Goal: Transaction & Acquisition: Purchase product/service

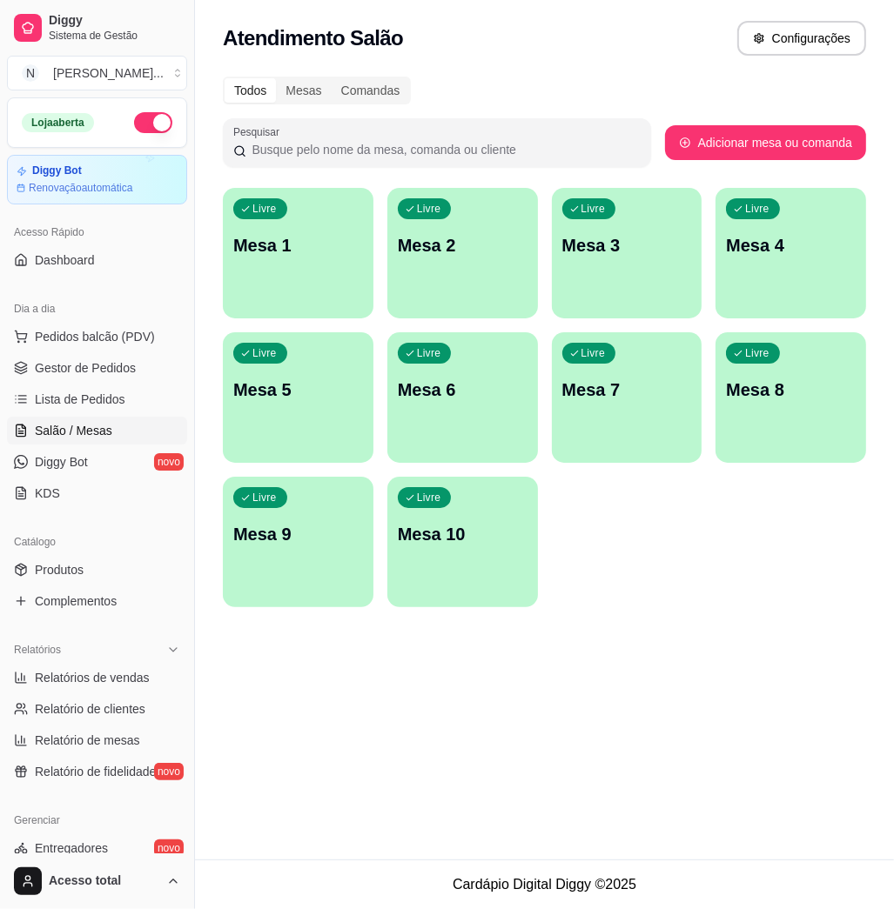
click at [282, 284] on div "Livre Mesa 1" at bounding box center [298, 243] width 151 height 110
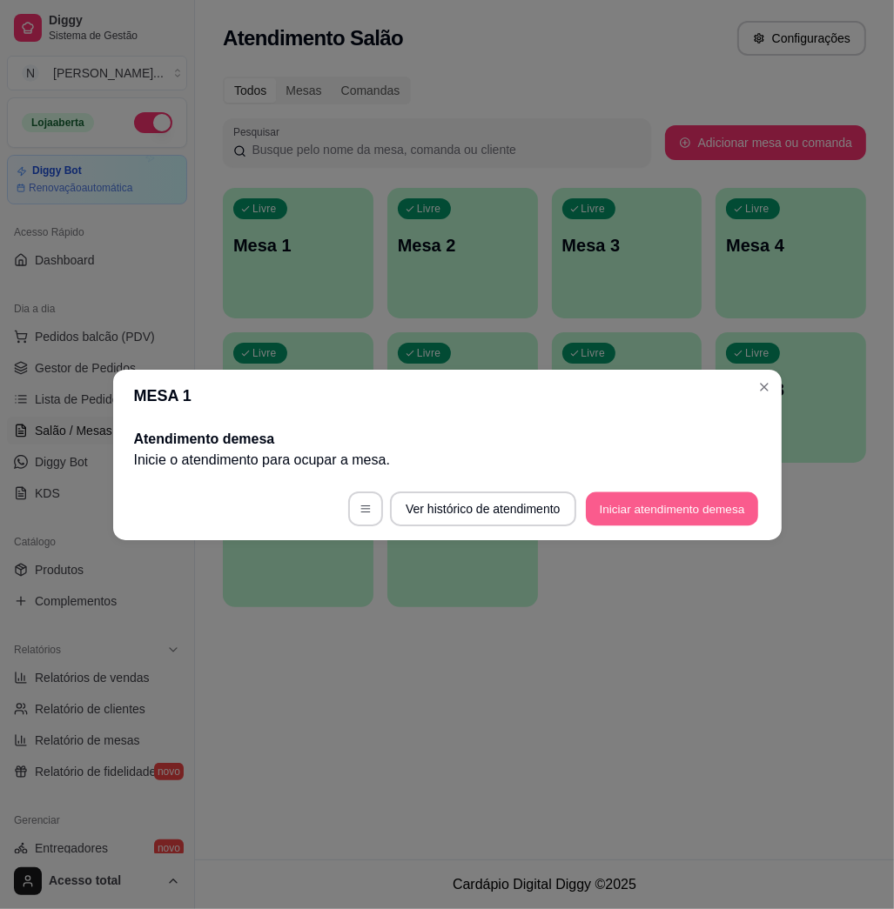
click at [660, 515] on button "Iniciar atendimento de mesa" at bounding box center [672, 509] width 172 height 34
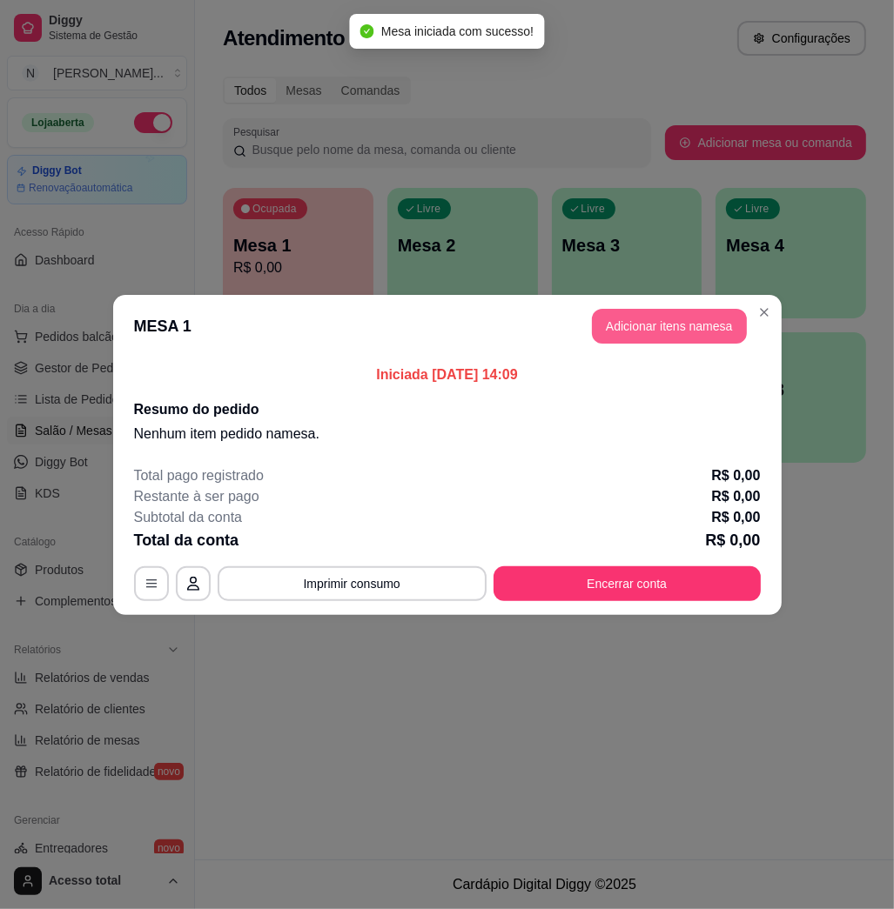
click at [640, 336] on button "Adicionar itens na mesa" at bounding box center [669, 326] width 155 height 35
click at [171, 138] on input "Pesquisa" at bounding box center [257, 129] width 430 height 17
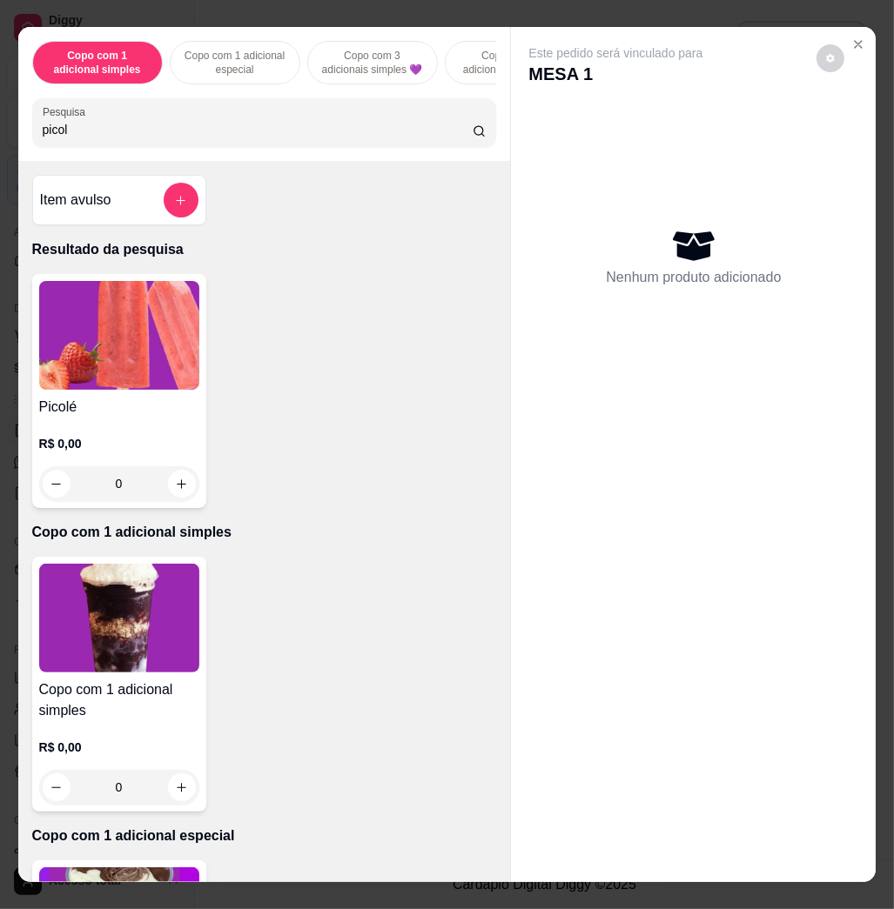
type input "picol"
click at [104, 278] on div "Item avulso Resultado da pesquisa Picolé R$ 0,00 0 Copo com 1 adicional simples…" at bounding box center [264, 521] width 492 height 720
click at [111, 342] on img at bounding box center [119, 335] width 160 height 109
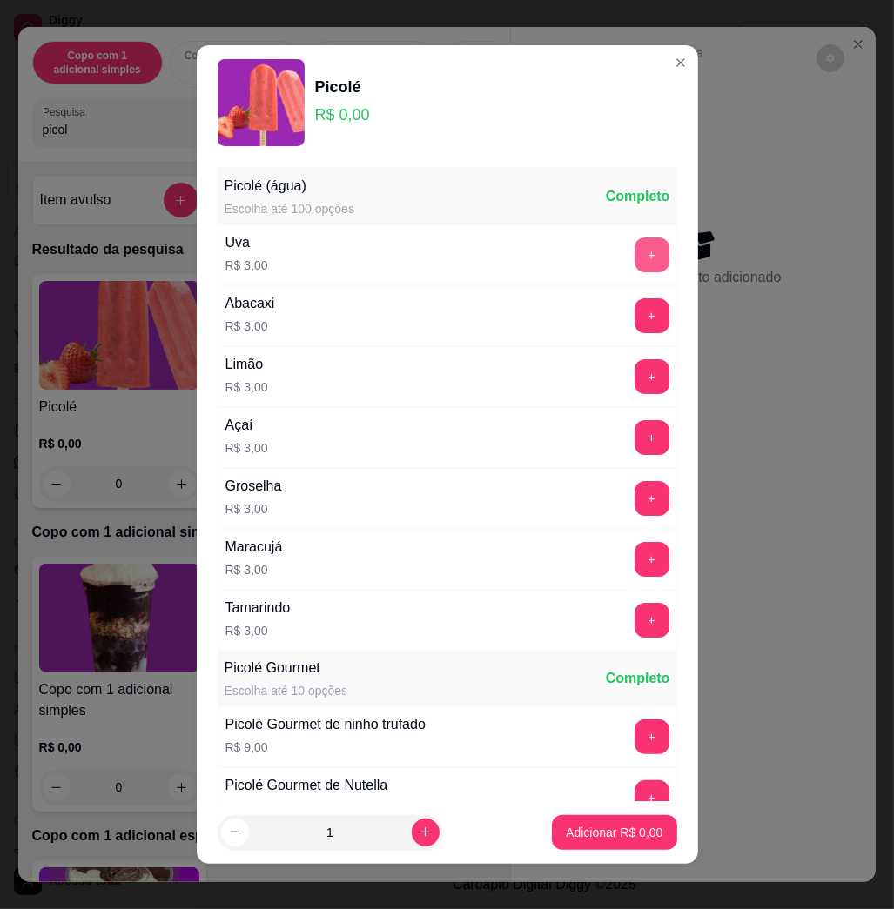
click at [634, 258] on button "+" at bounding box center [651, 255] width 35 height 35
click at [634, 260] on button "+" at bounding box center [651, 255] width 34 height 34
click at [611, 832] on p "Adicionar R$ 6,00" at bounding box center [614, 832] width 94 height 17
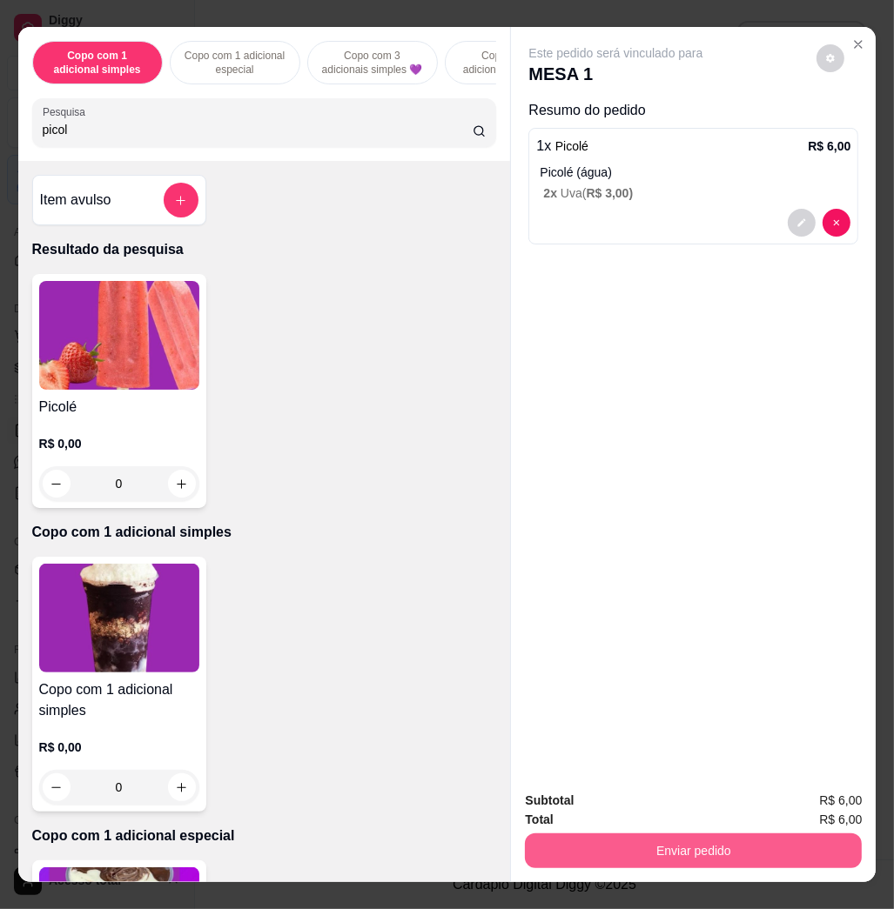
click at [677, 860] on div "Subtotal R$ 6,00 Total R$ 6,00 Enviar pedido" at bounding box center [693, 829] width 365 height 105
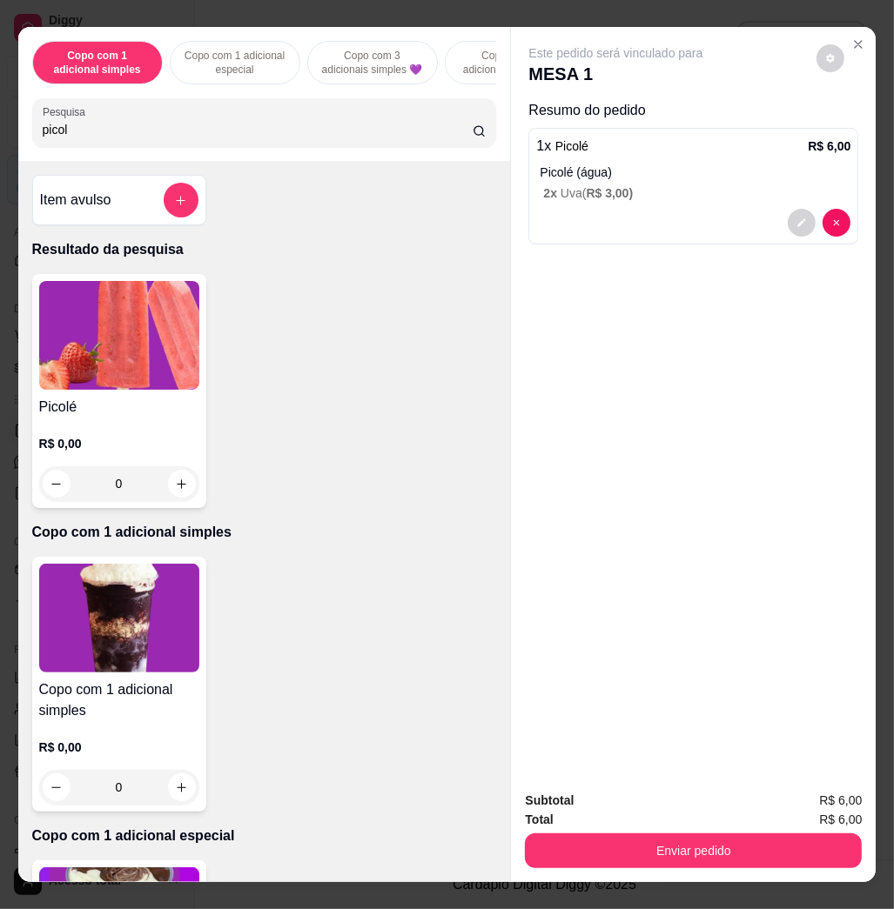
click at [667, 834] on button "Enviar pedido" at bounding box center [693, 851] width 337 height 35
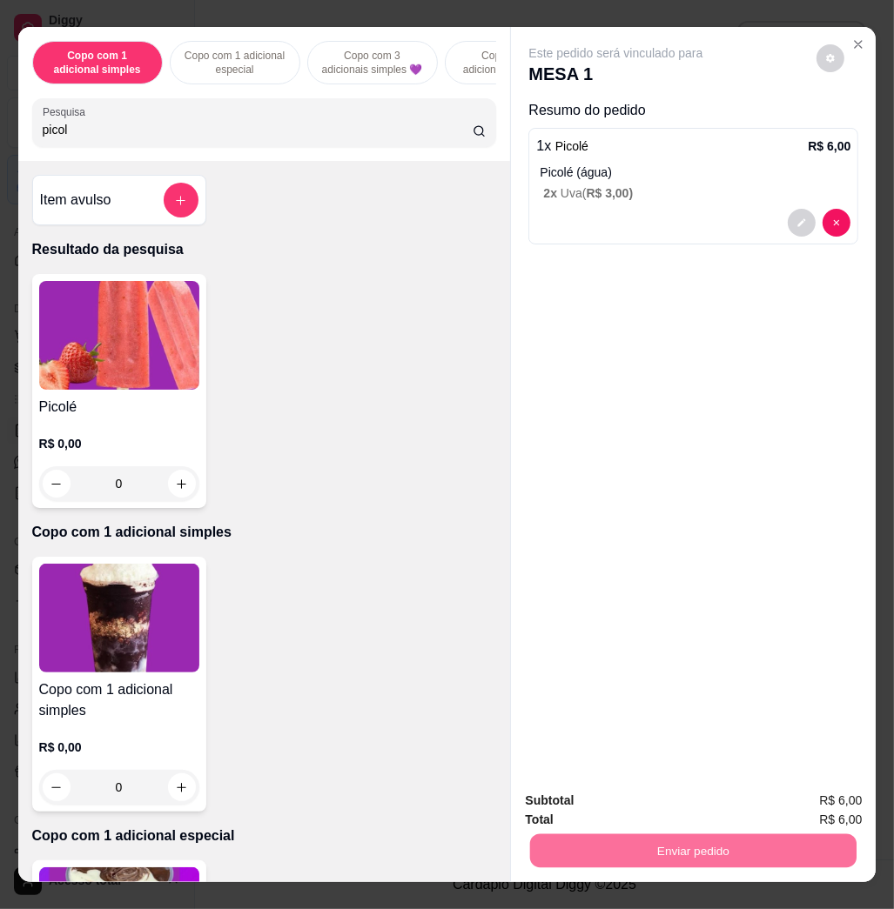
click at [650, 800] on button "Não registrar e enviar pedido" at bounding box center [633, 799] width 181 height 33
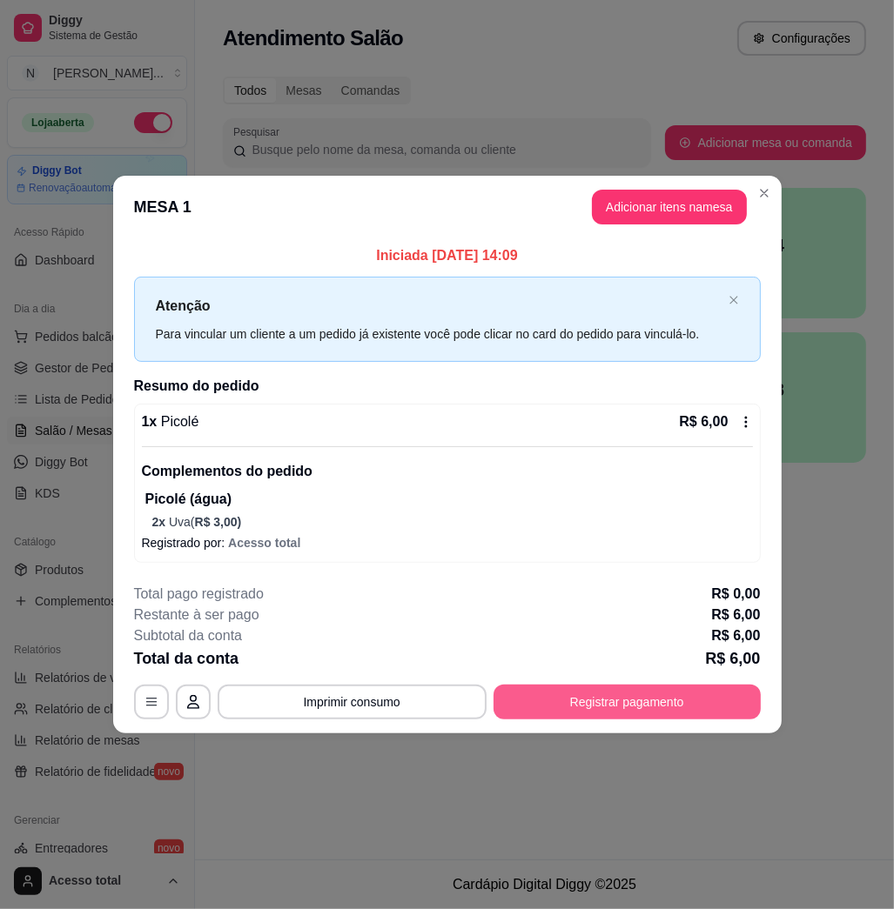
click at [600, 701] on button "Registrar pagamento" at bounding box center [626, 702] width 267 height 35
click at [703, 707] on button "Registrar pagamento" at bounding box center [626, 702] width 259 height 34
click at [534, 368] on div "Débito" at bounding box center [565, 367] width 123 height 102
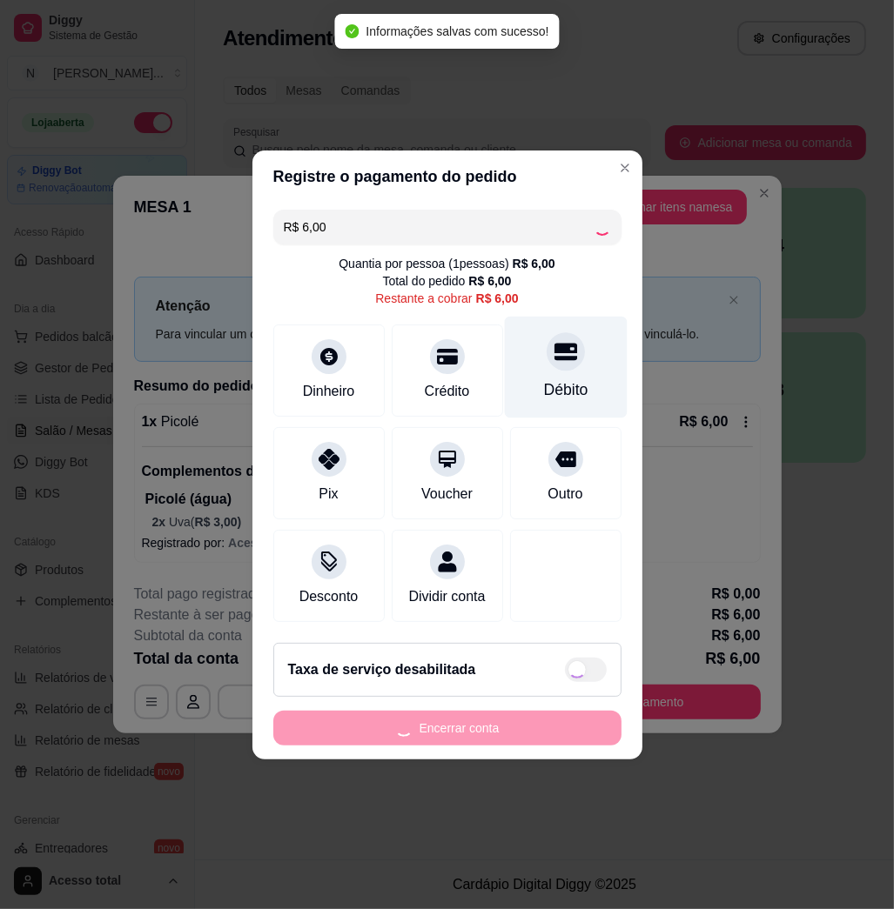
type input "R$ 0,00"
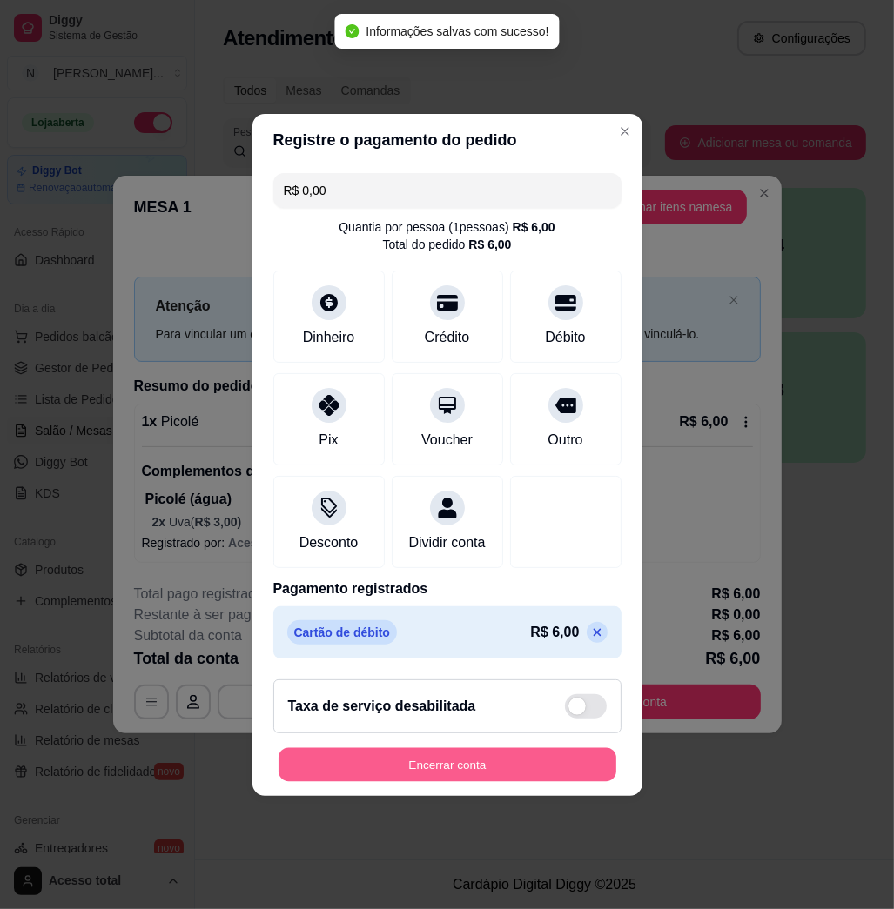
click at [569, 781] on button "Encerrar conta" at bounding box center [447, 764] width 338 height 34
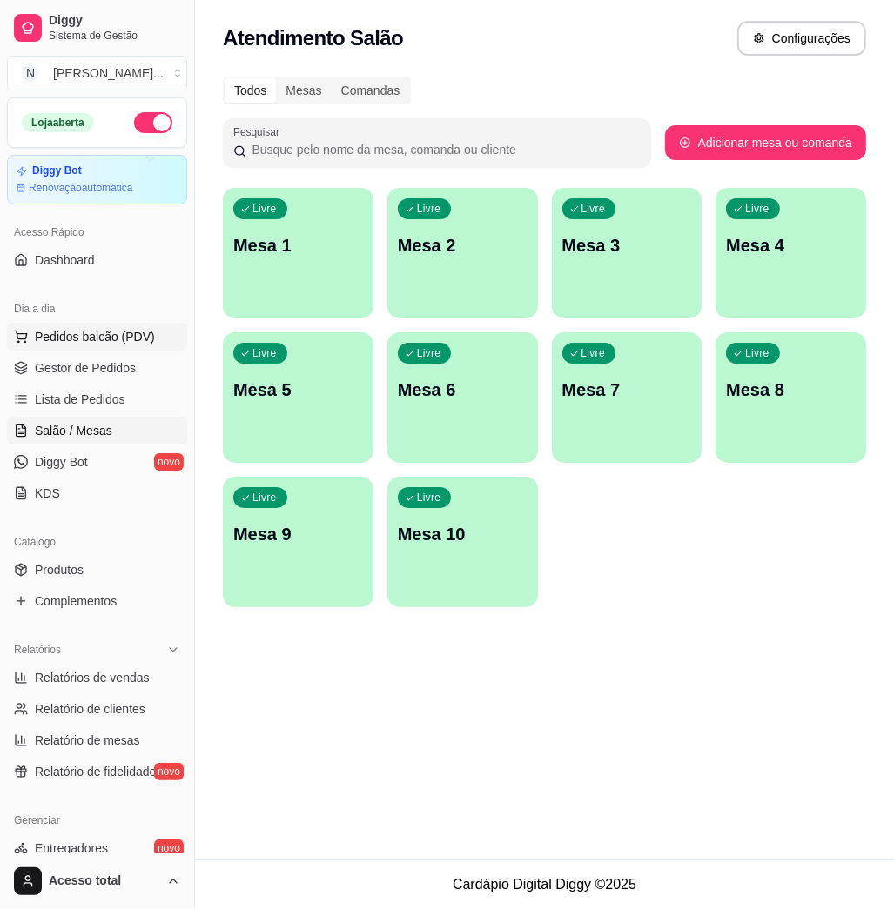
click at [118, 341] on span "Pedidos balcão (PDV)" at bounding box center [95, 336] width 120 height 17
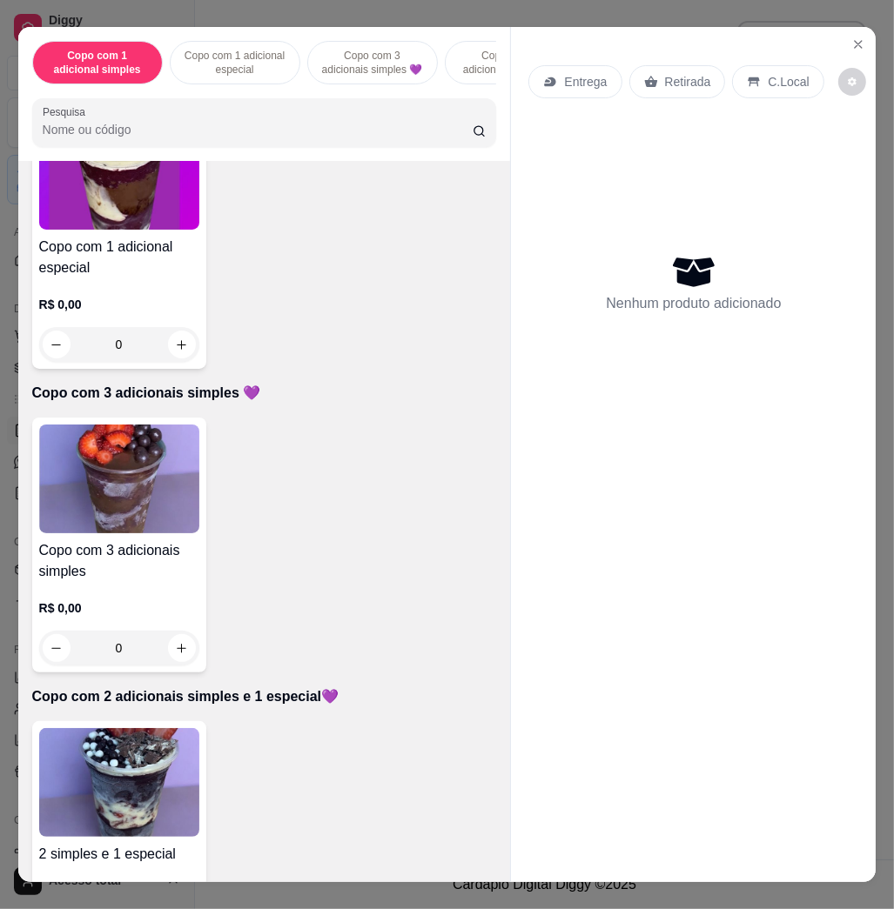
scroll to position [696, 0]
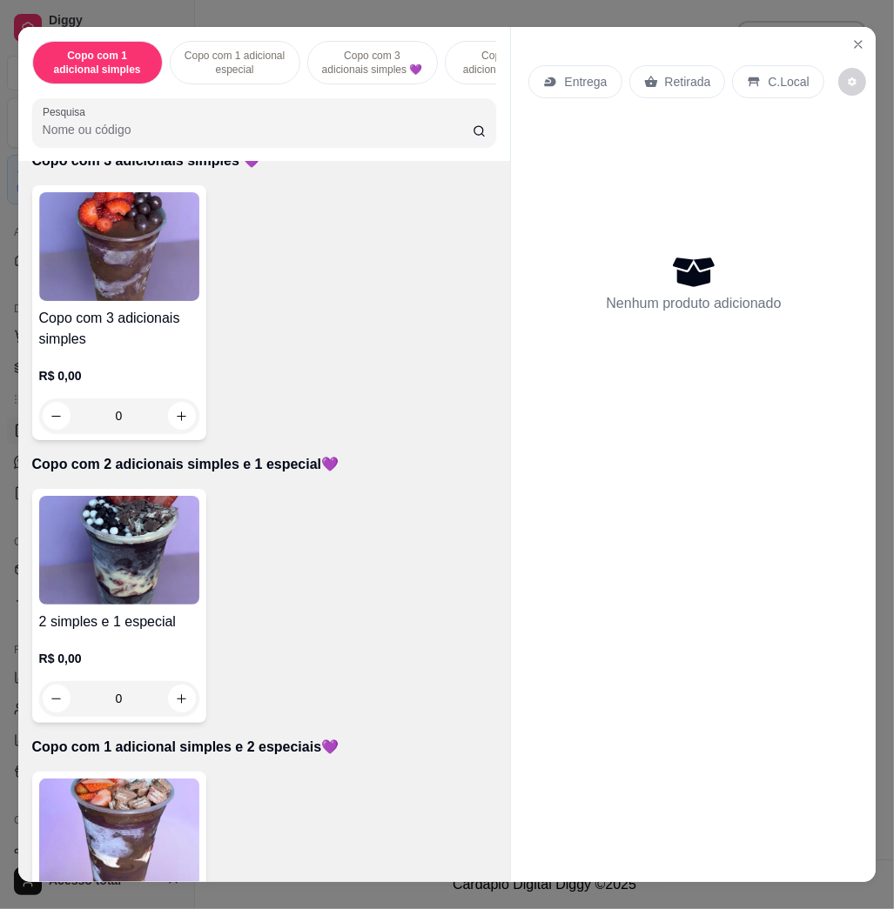
click at [163, 815] on img at bounding box center [119, 833] width 160 height 109
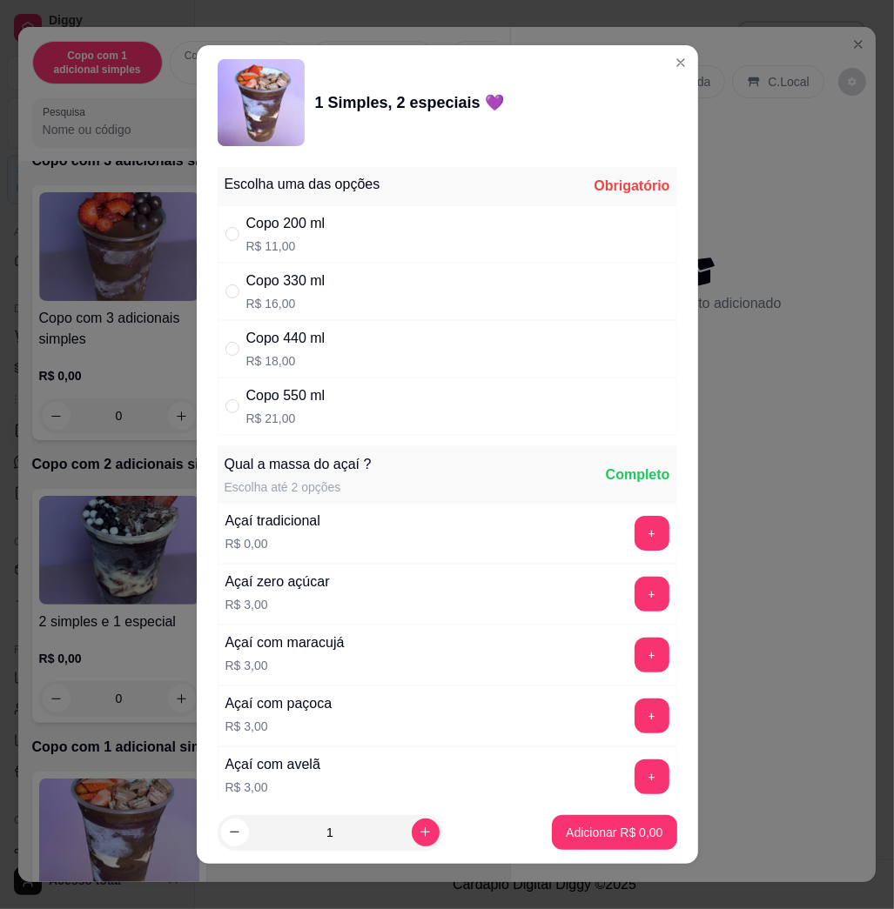
click at [363, 365] on div "Copo 440 ml R$ 18,00" at bounding box center [447, 348] width 459 height 57
radio input "true"
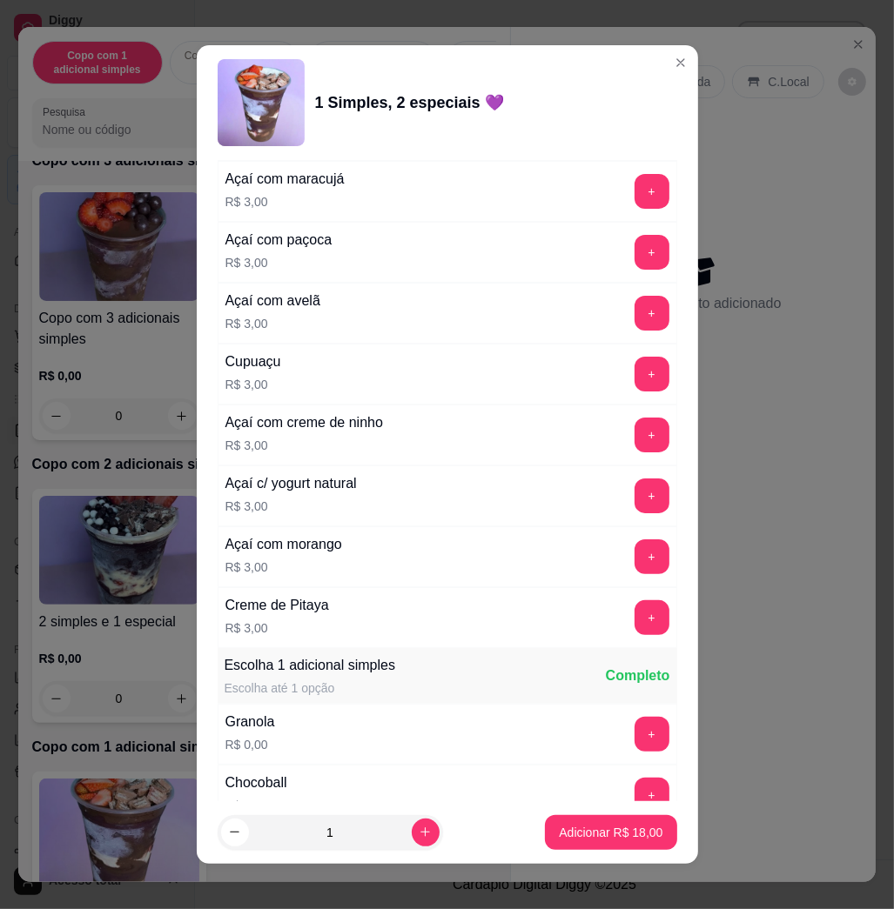
scroll to position [812, 0]
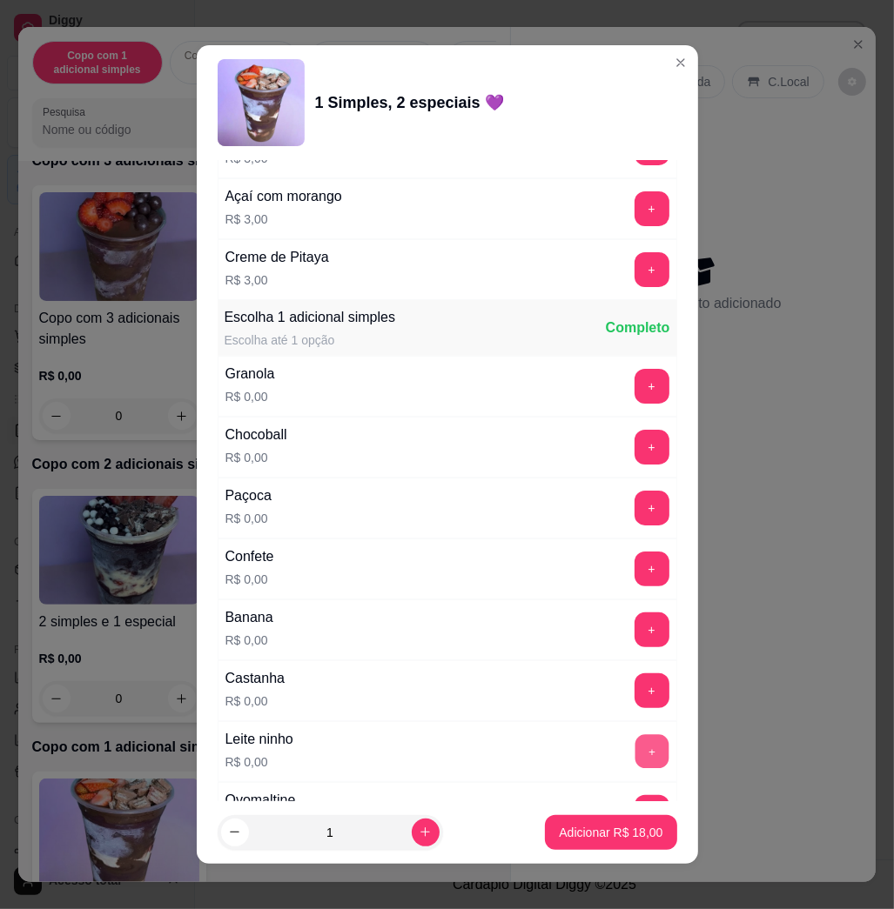
click at [634, 753] on button "+" at bounding box center [651, 752] width 34 height 34
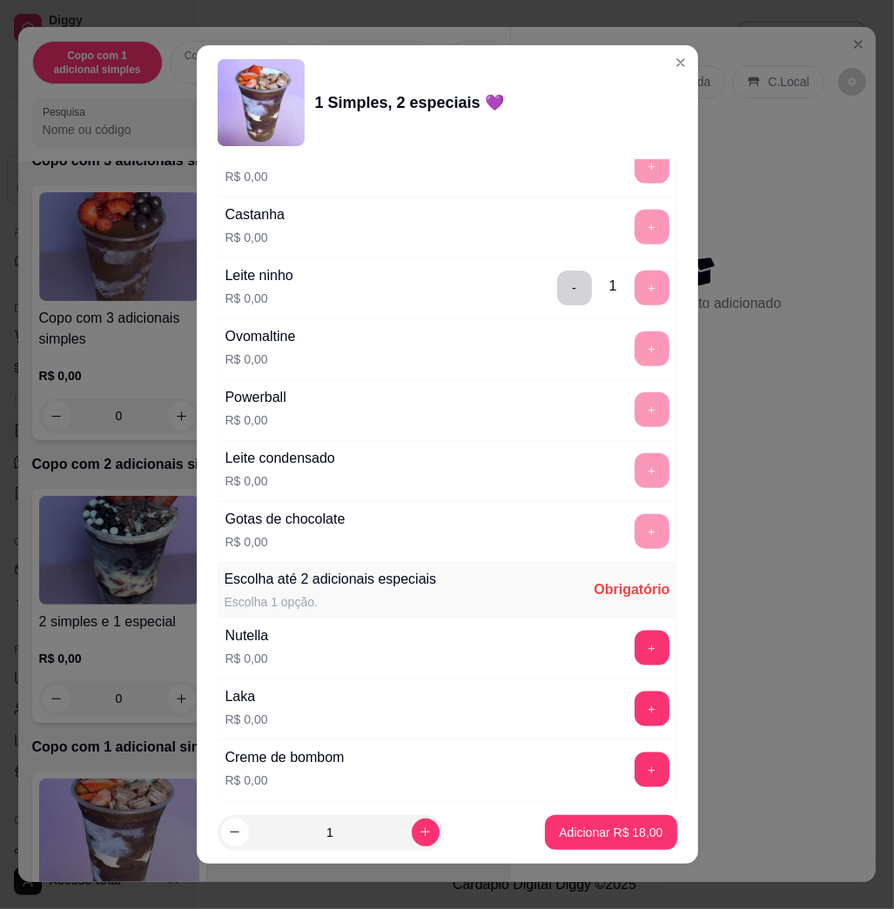
scroll to position [1624, 0]
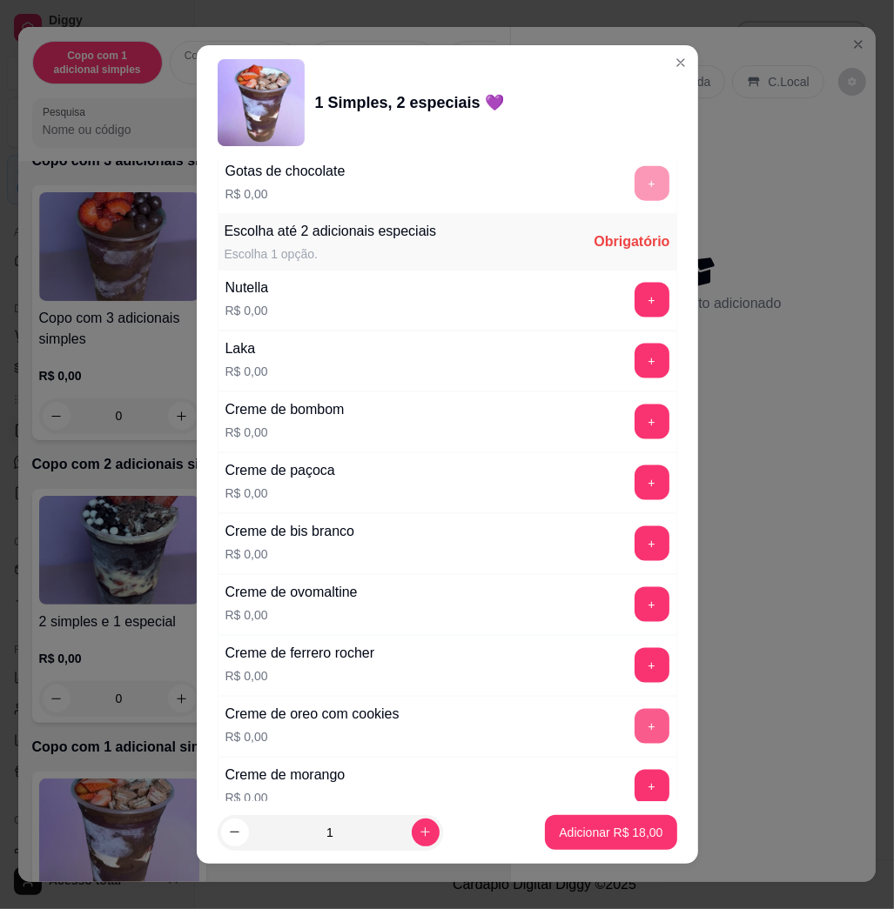
click at [634, 723] on button "+" at bounding box center [651, 726] width 35 height 35
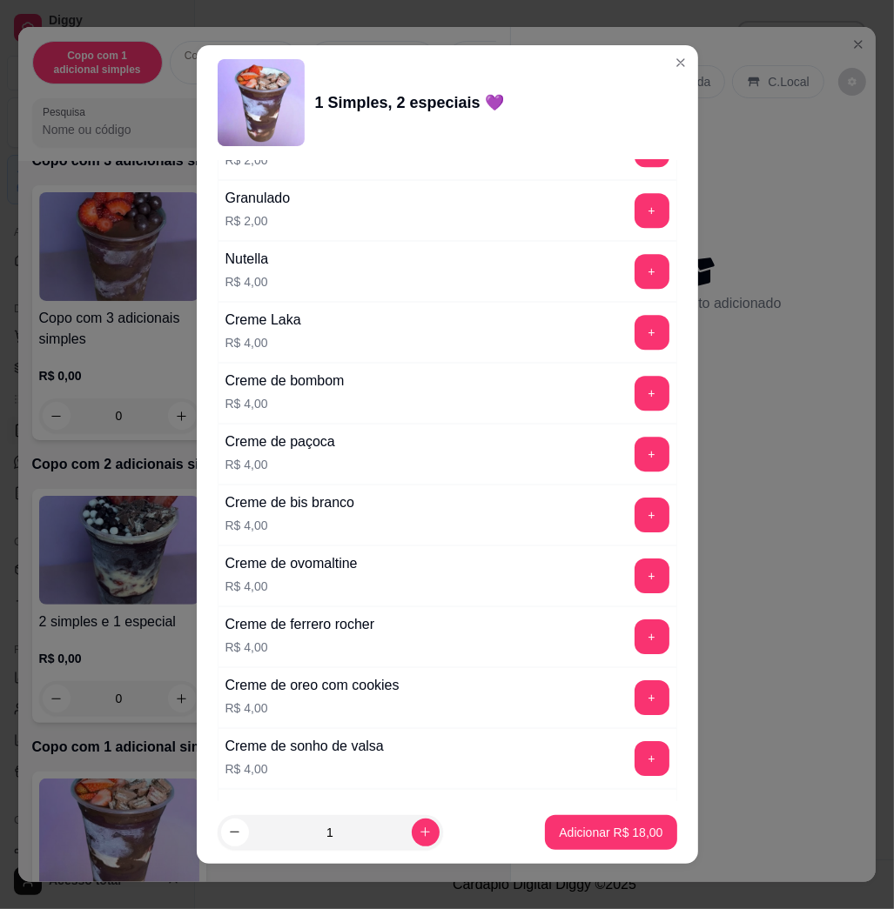
scroll to position [4271, 0]
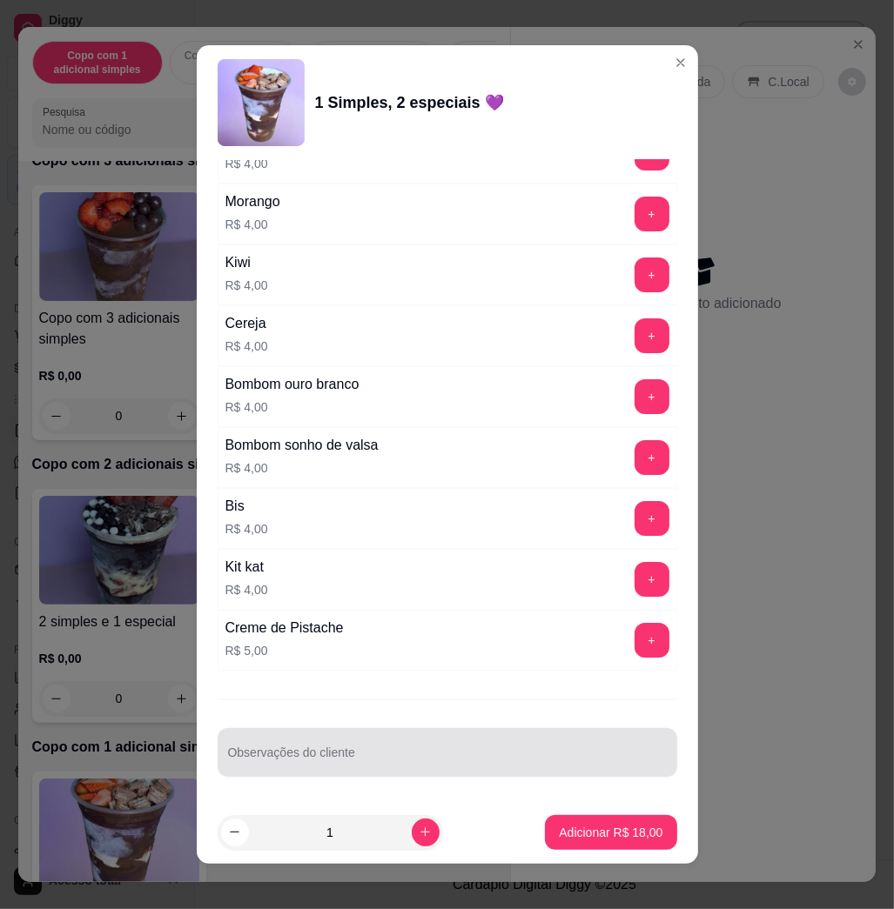
click at [591, 755] on input "Observações do cliente" at bounding box center [447, 759] width 439 height 17
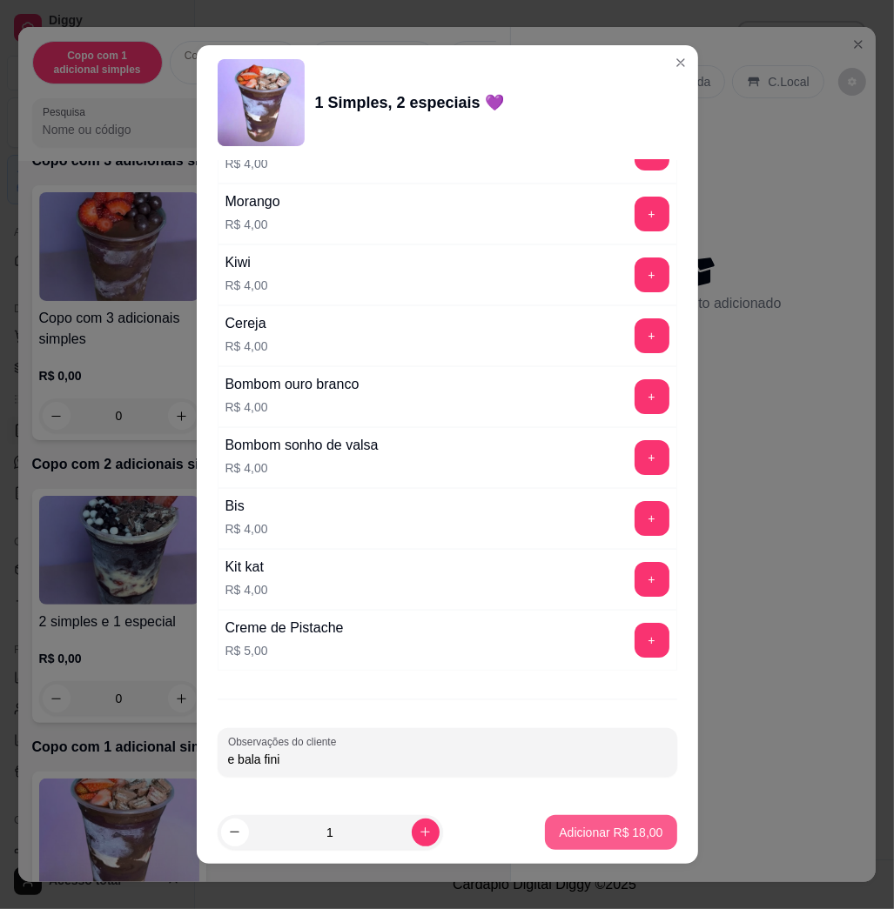
type input "e bala fini"
click at [593, 845] on button "Adicionar R$ 18,00" at bounding box center [610, 832] width 131 height 35
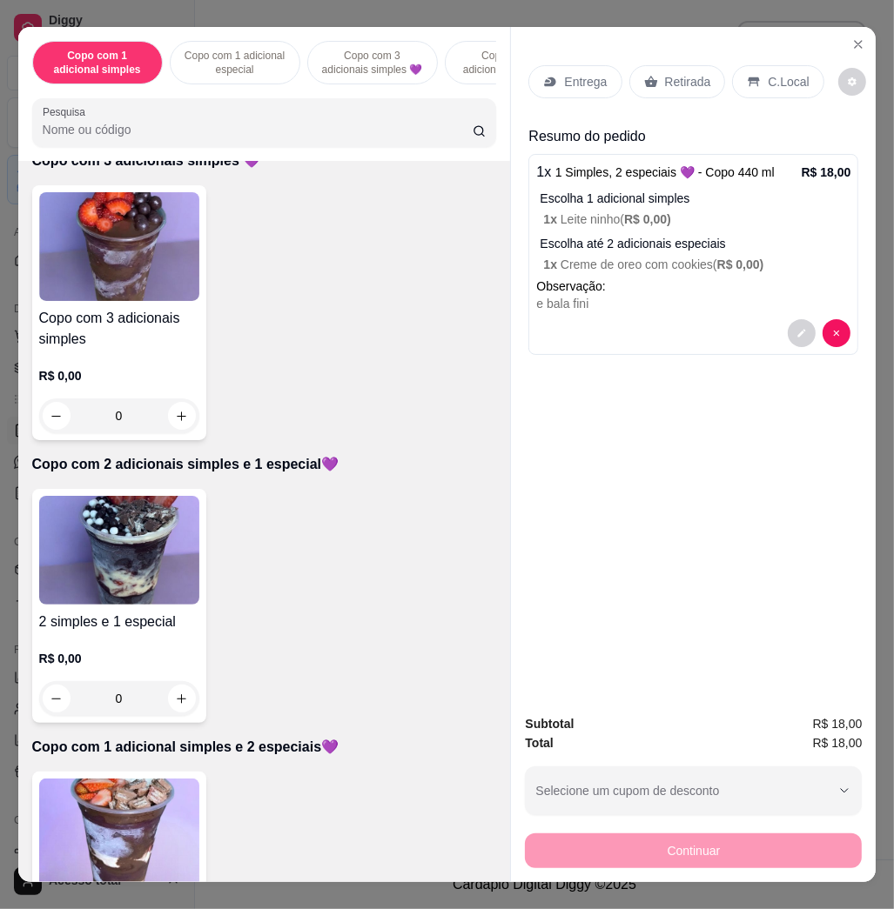
click at [576, 77] on p "Entrega" at bounding box center [585, 81] width 43 height 17
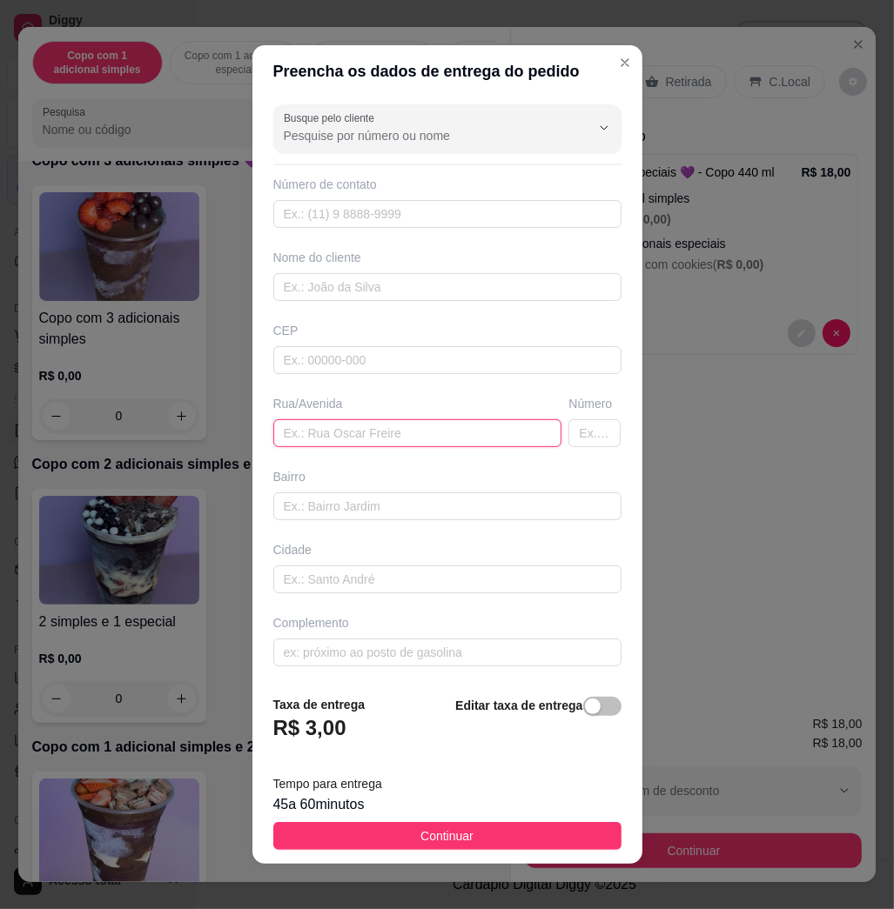
click at [369, 441] on input "text" at bounding box center [417, 433] width 289 height 28
type input "[STREET_ADDRESS][PERSON_NAME]"
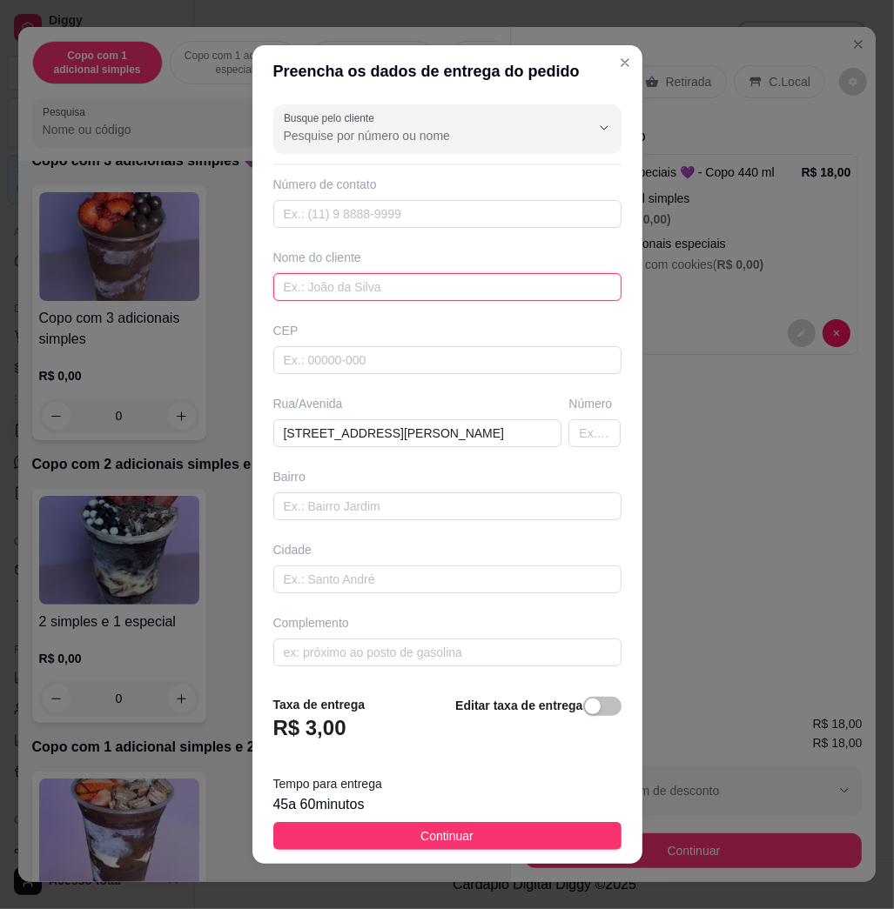
click at [397, 277] on input "text" at bounding box center [447, 287] width 348 height 28
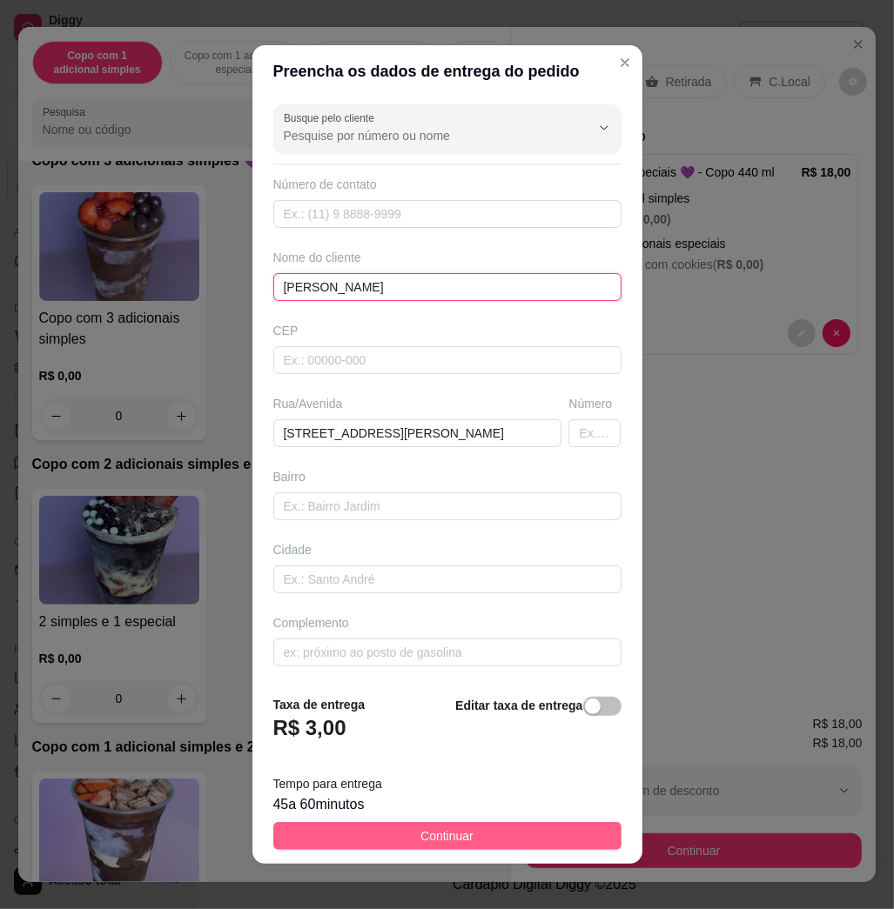
type input "[PERSON_NAME]"
drag, startPoint x: 540, startPoint y: 826, endPoint x: 588, endPoint y: 822, distance: 48.0
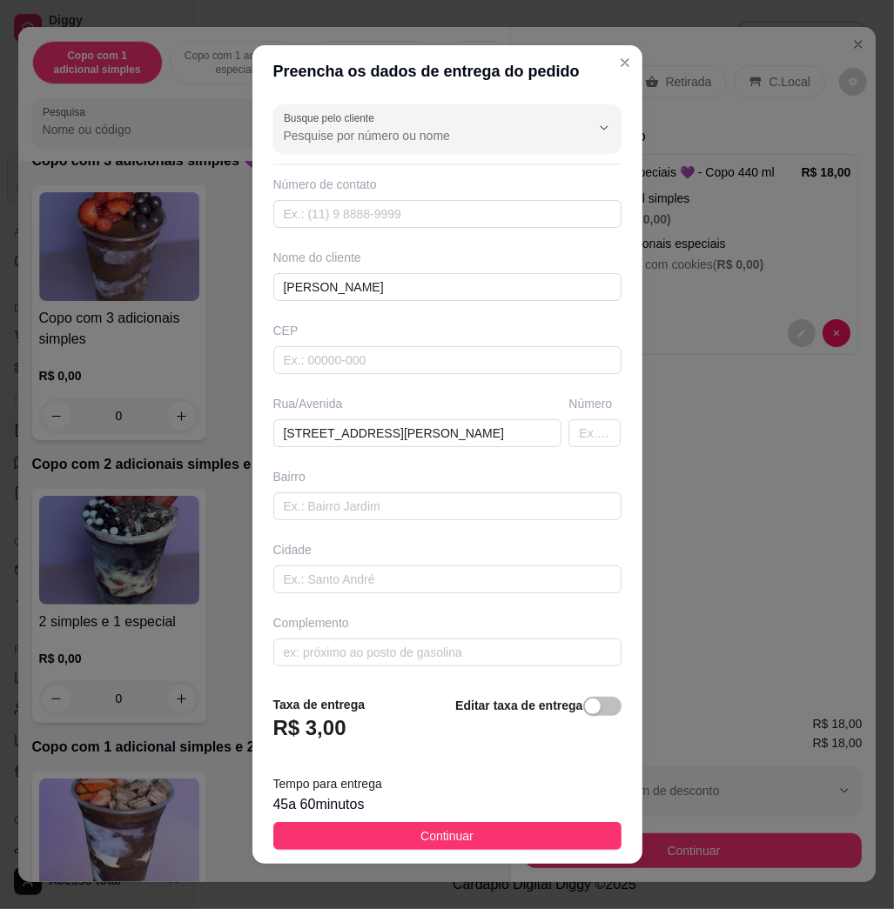
click at [539, 827] on button "Continuar" at bounding box center [447, 836] width 348 height 28
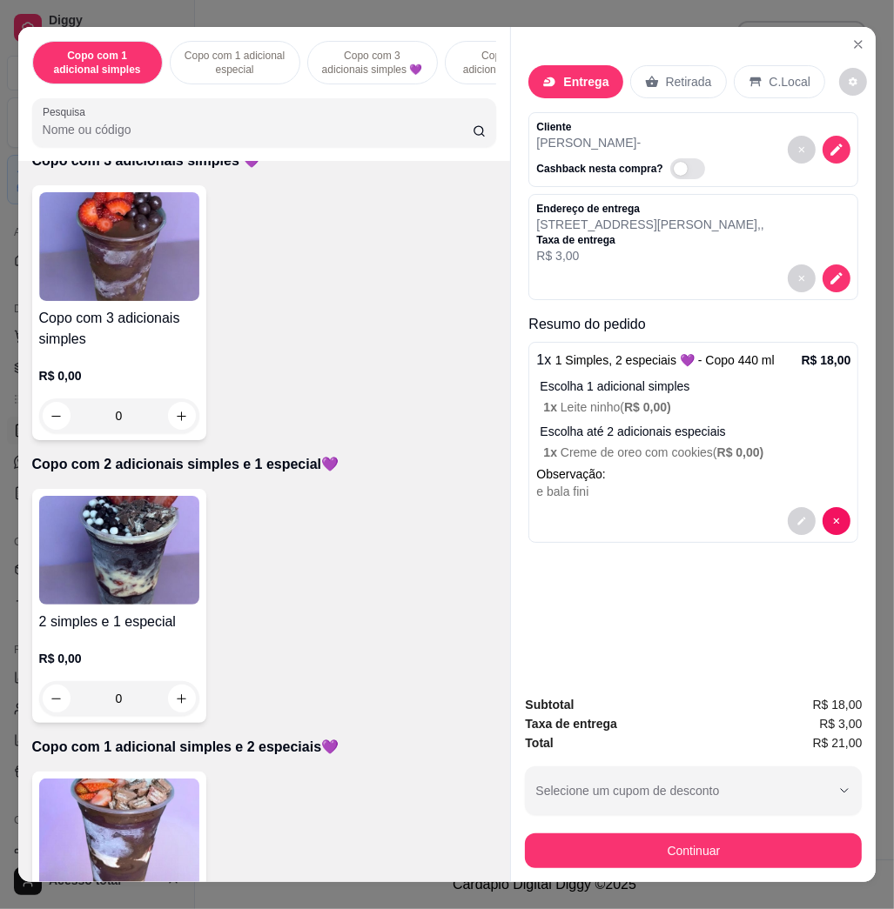
click at [591, 829] on div "Continuar" at bounding box center [693, 848] width 337 height 39
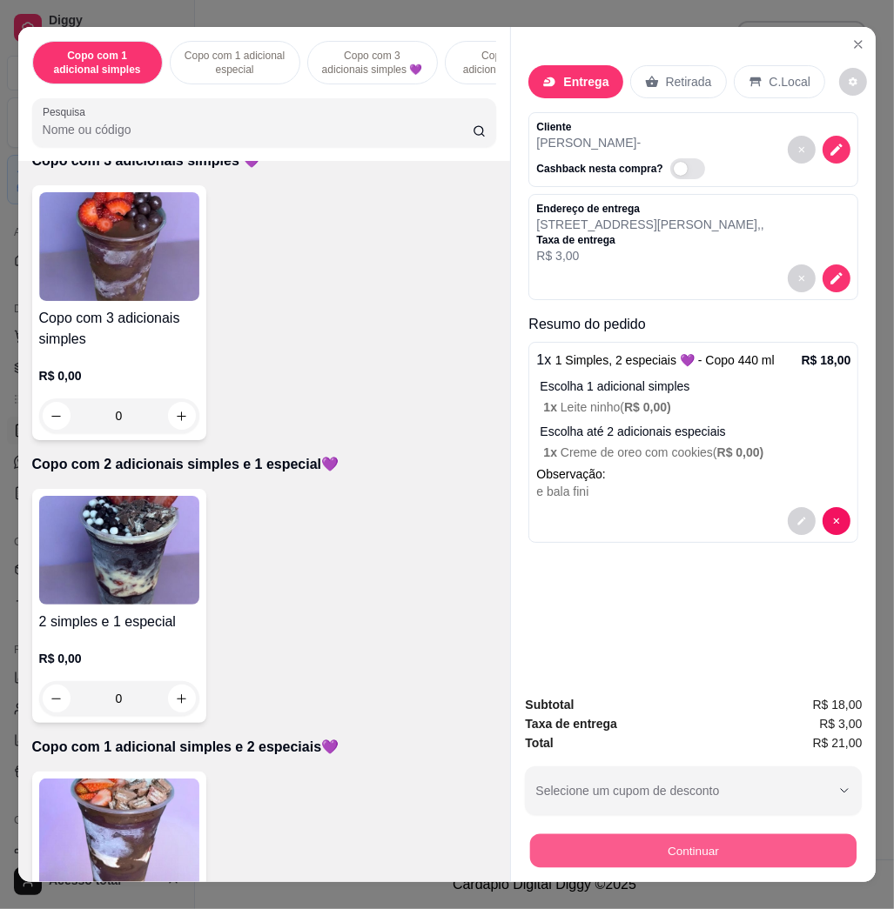
click at [624, 834] on button "Continuar" at bounding box center [693, 851] width 326 height 34
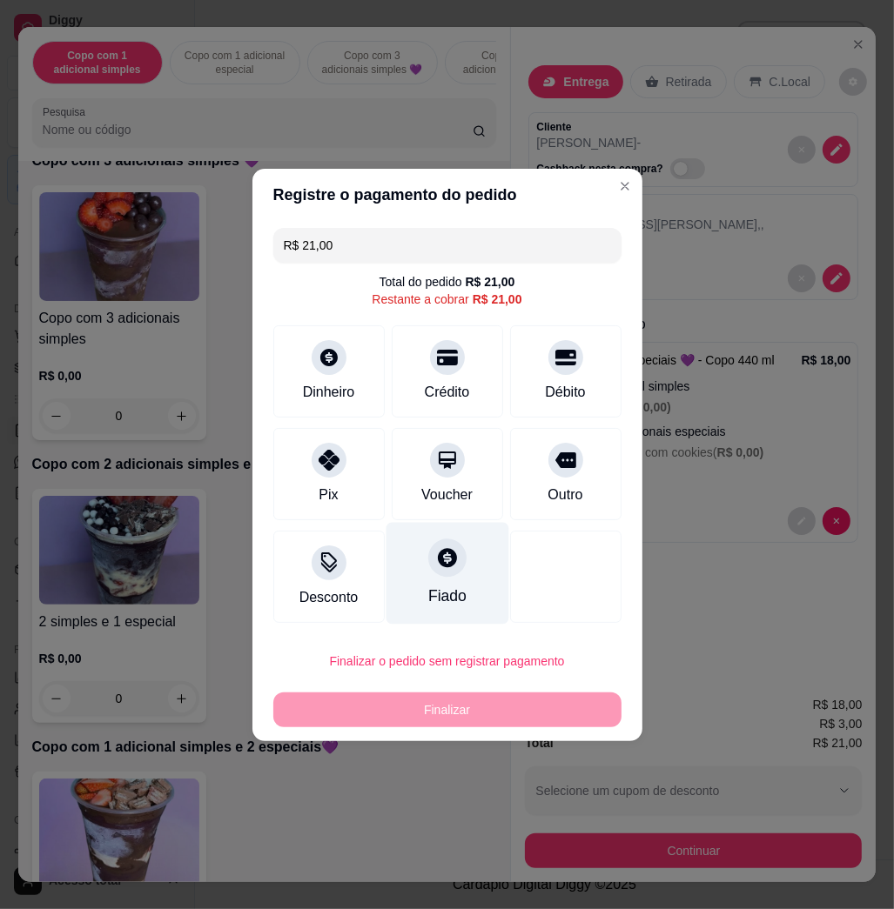
drag, startPoint x: 358, startPoint y: 482, endPoint x: 432, endPoint y: 568, distance: 114.1
click at [358, 486] on div "Pix" at bounding box center [328, 474] width 111 height 92
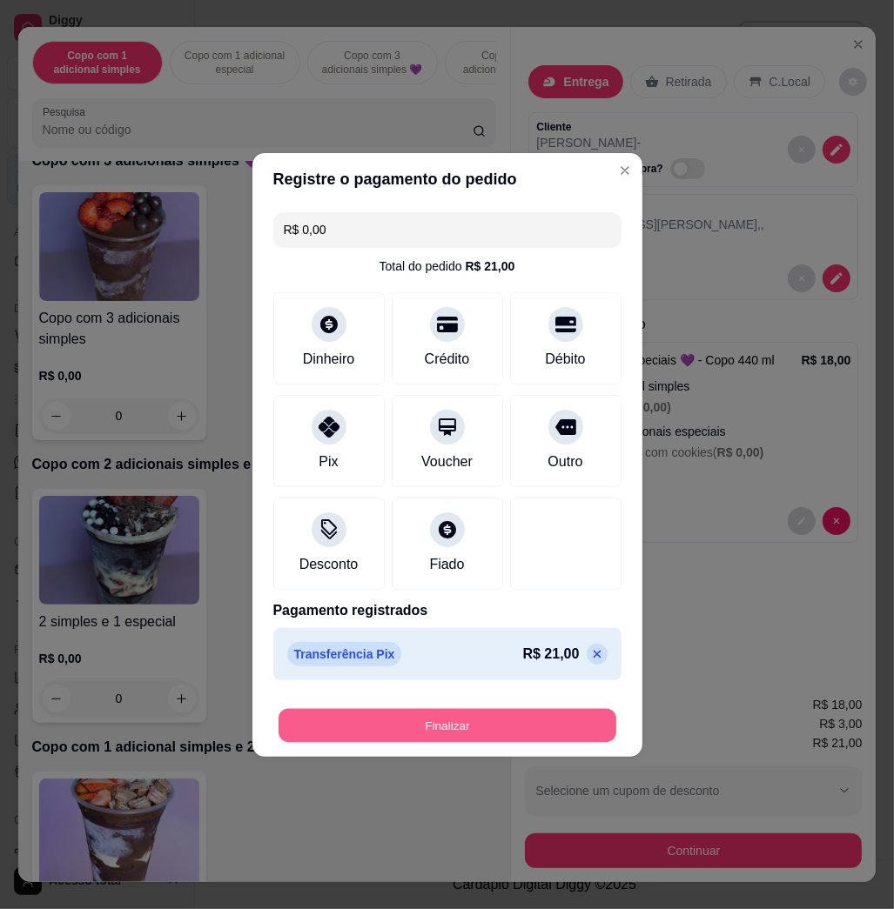
click at [499, 731] on button "Finalizar" at bounding box center [447, 725] width 338 height 34
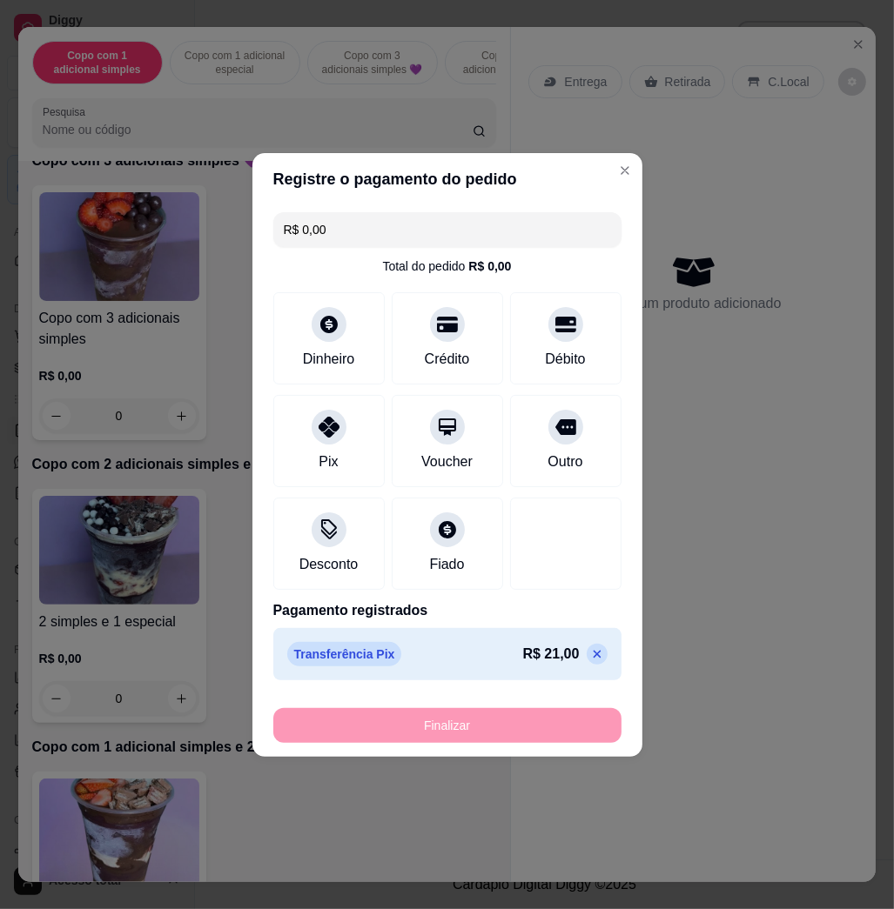
type input "-R$ 21,00"
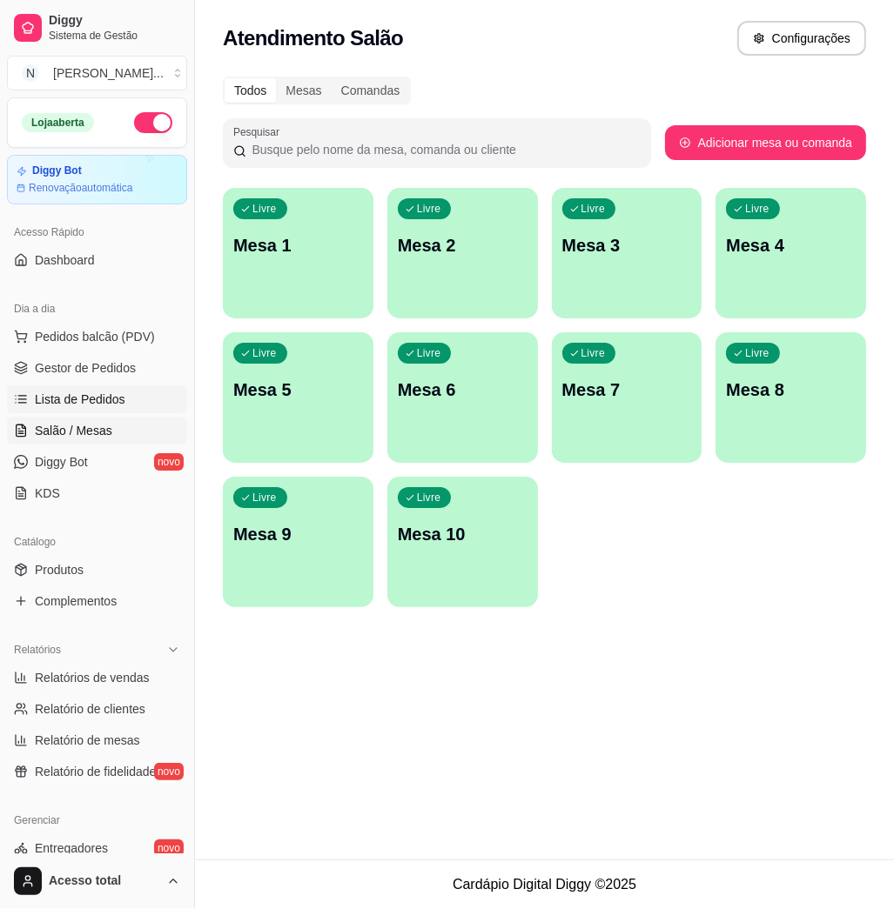
click at [104, 387] on link "Lista de Pedidos" at bounding box center [97, 399] width 180 height 28
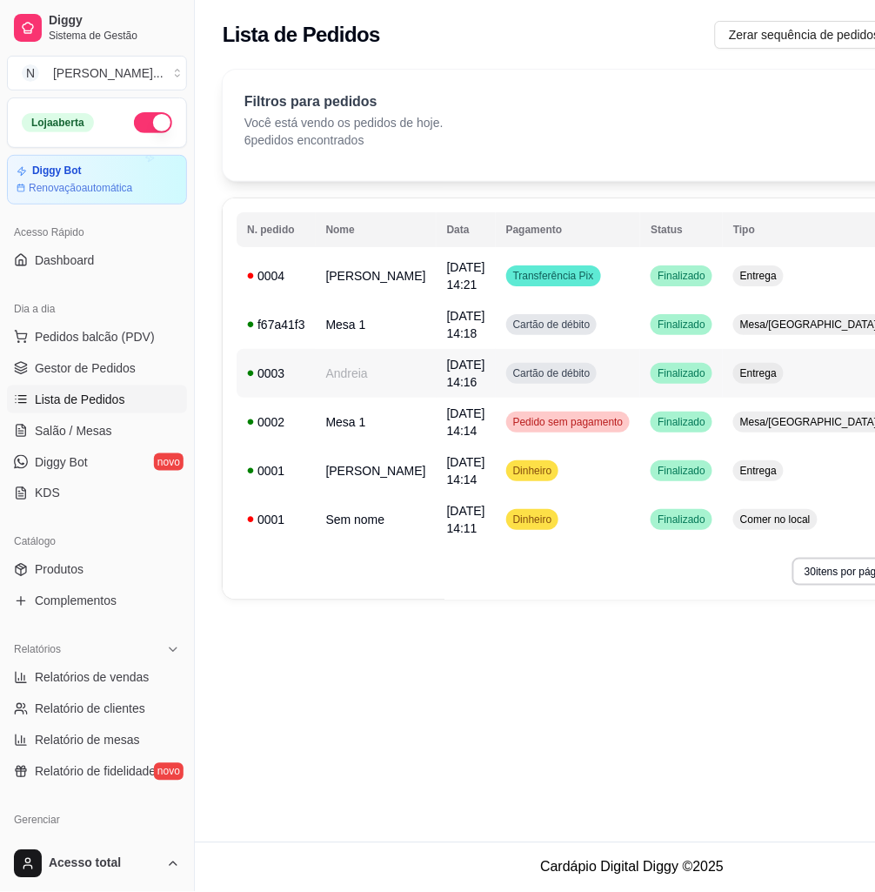
click at [640, 375] on td "Finalizado" at bounding box center [681, 373] width 83 height 49
click at [31, 431] on link "Salão / Mesas" at bounding box center [97, 431] width 180 height 28
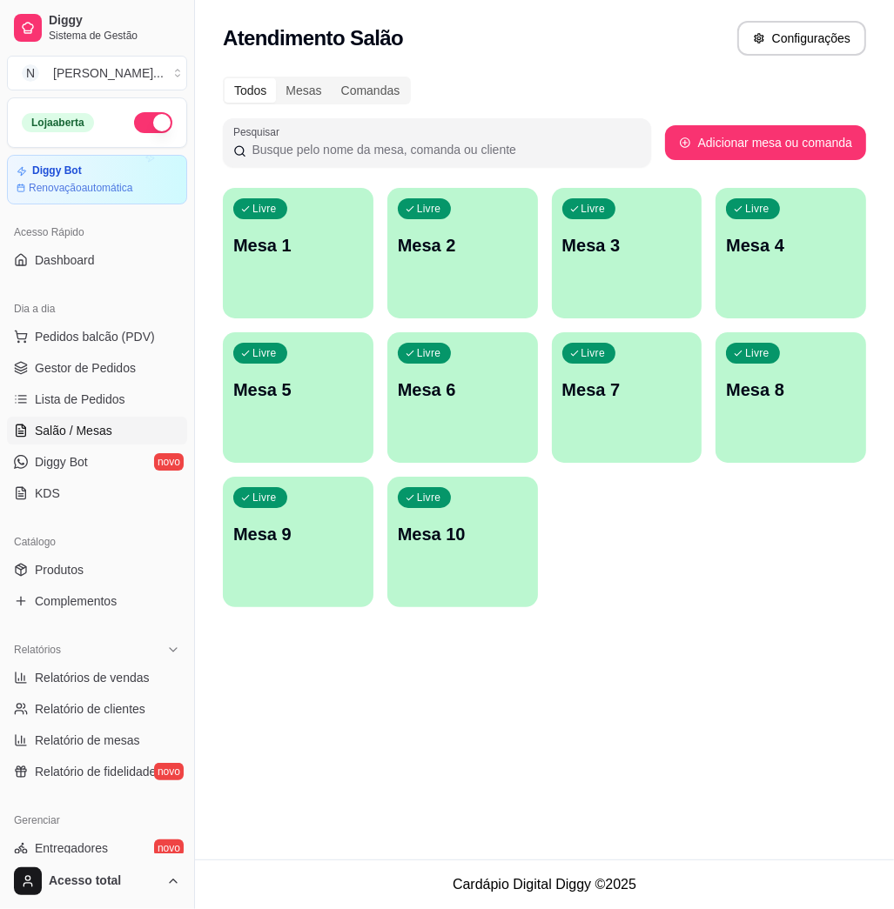
click at [340, 298] on div "button" at bounding box center [298, 308] width 151 height 21
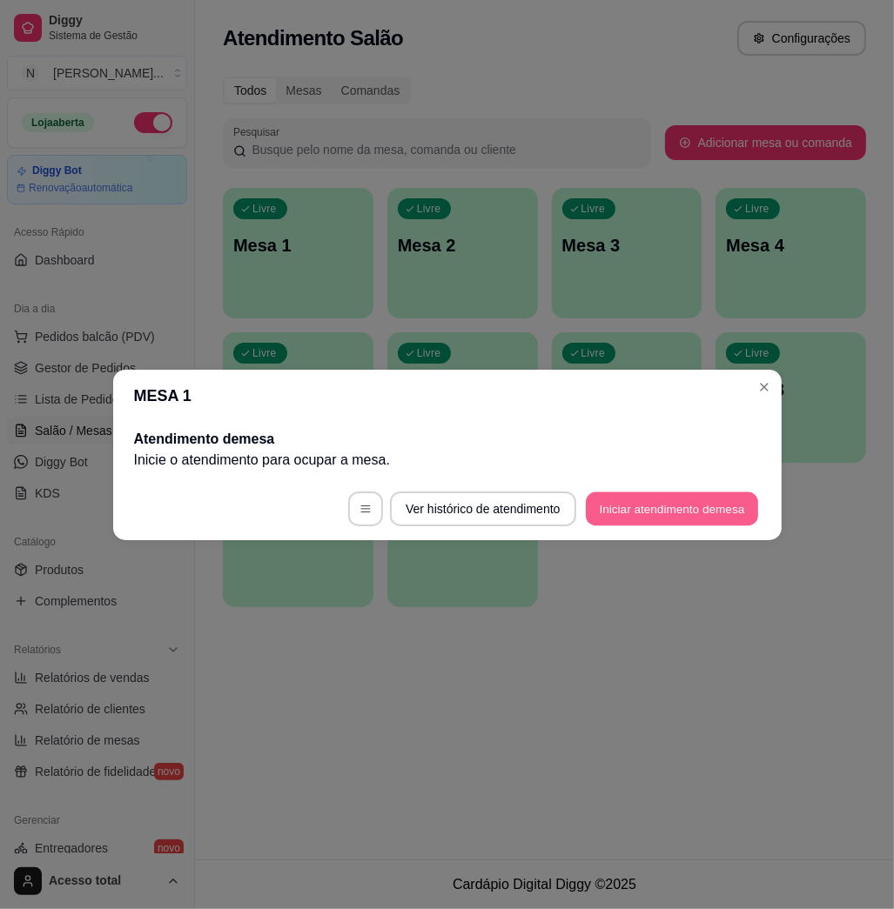
click at [613, 515] on button "Iniciar atendimento de mesa" at bounding box center [672, 509] width 172 height 34
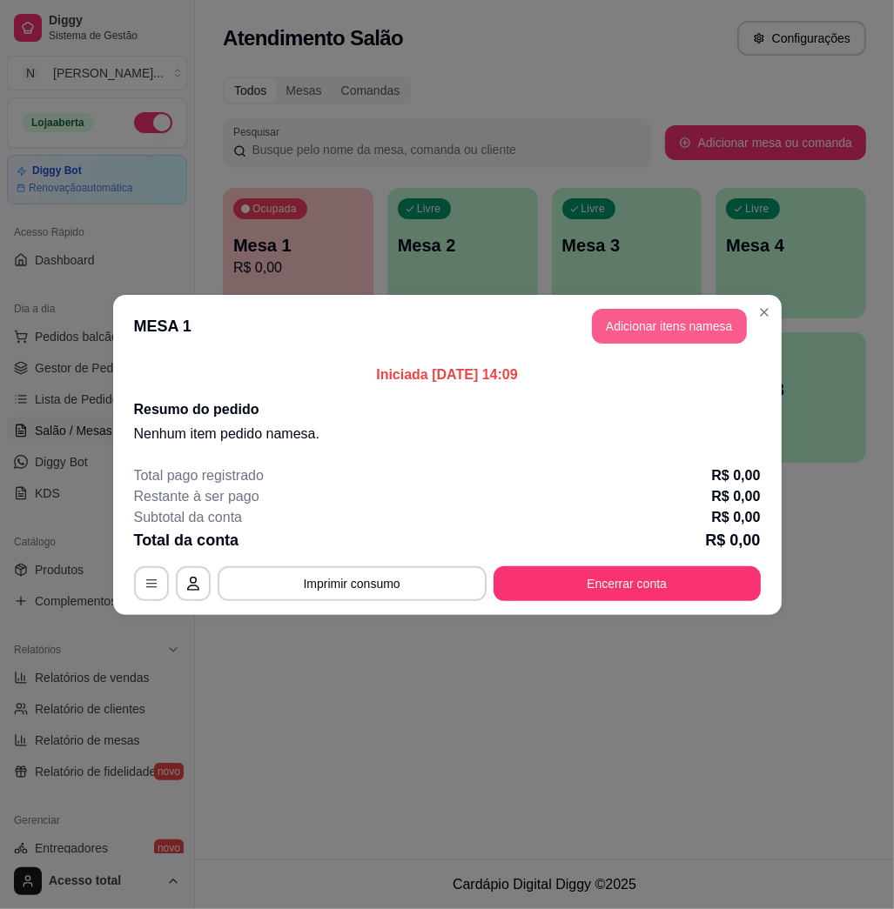
click at [663, 310] on button "Adicionar itens na mesa" at bounding box center [669, 326] width 155 height 35
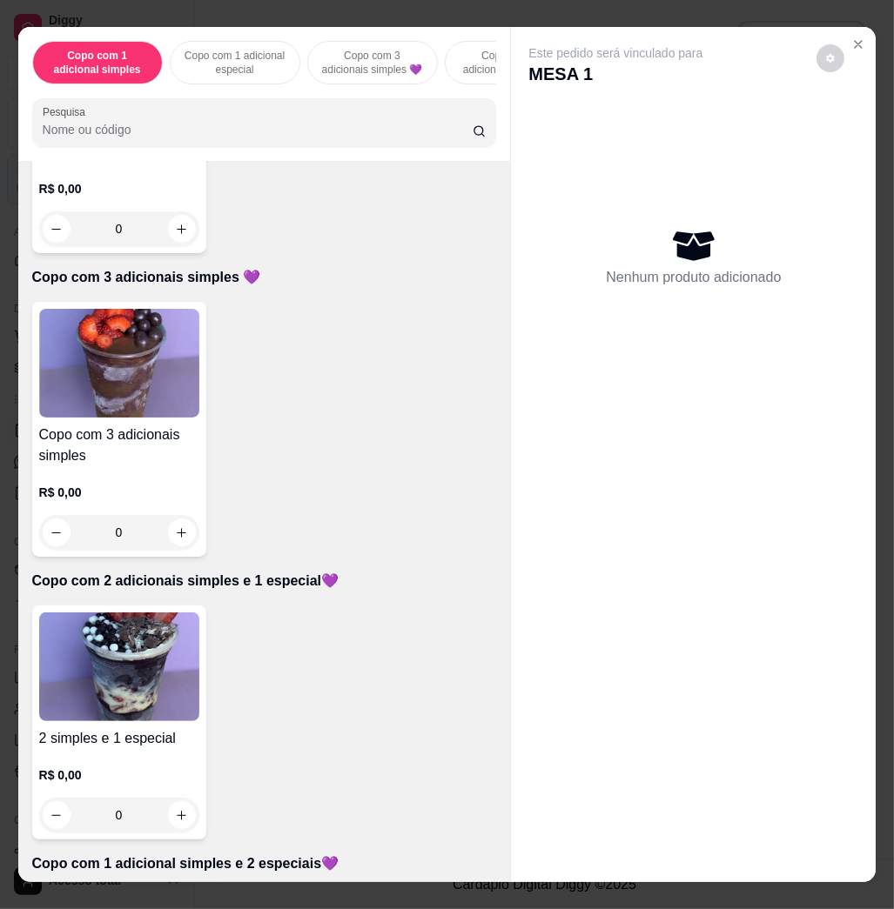
scroll to position [1044, 0]
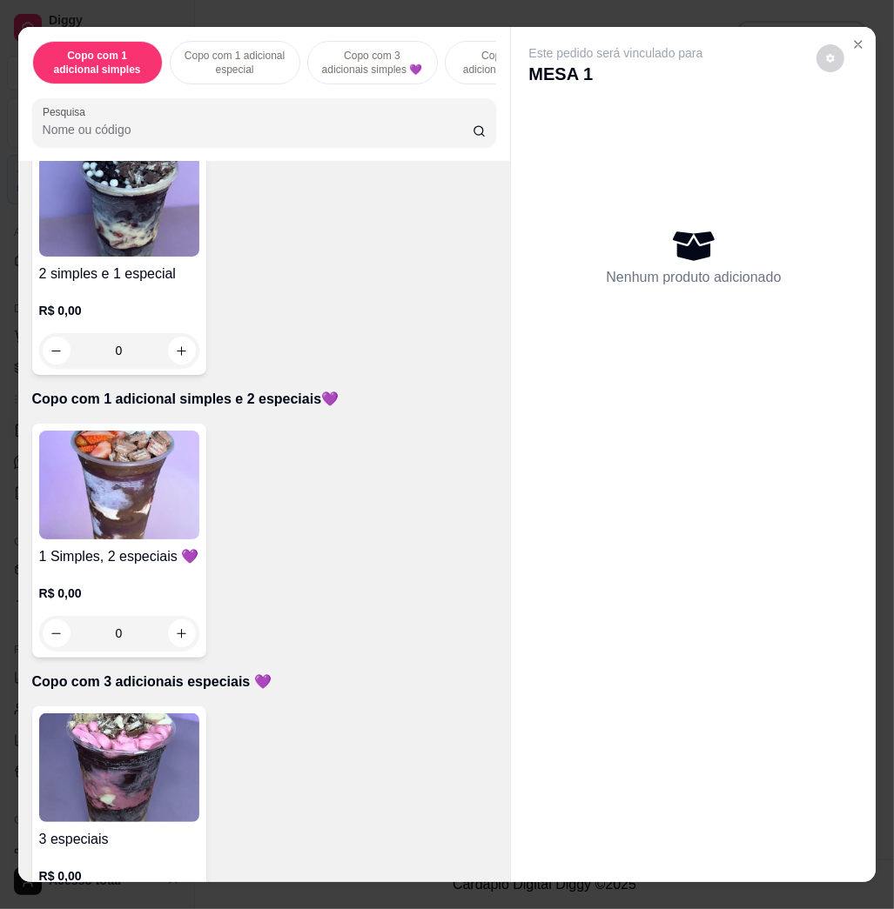
click at [64, 257] on img at bounding box center [119, 202] width 160 height 109
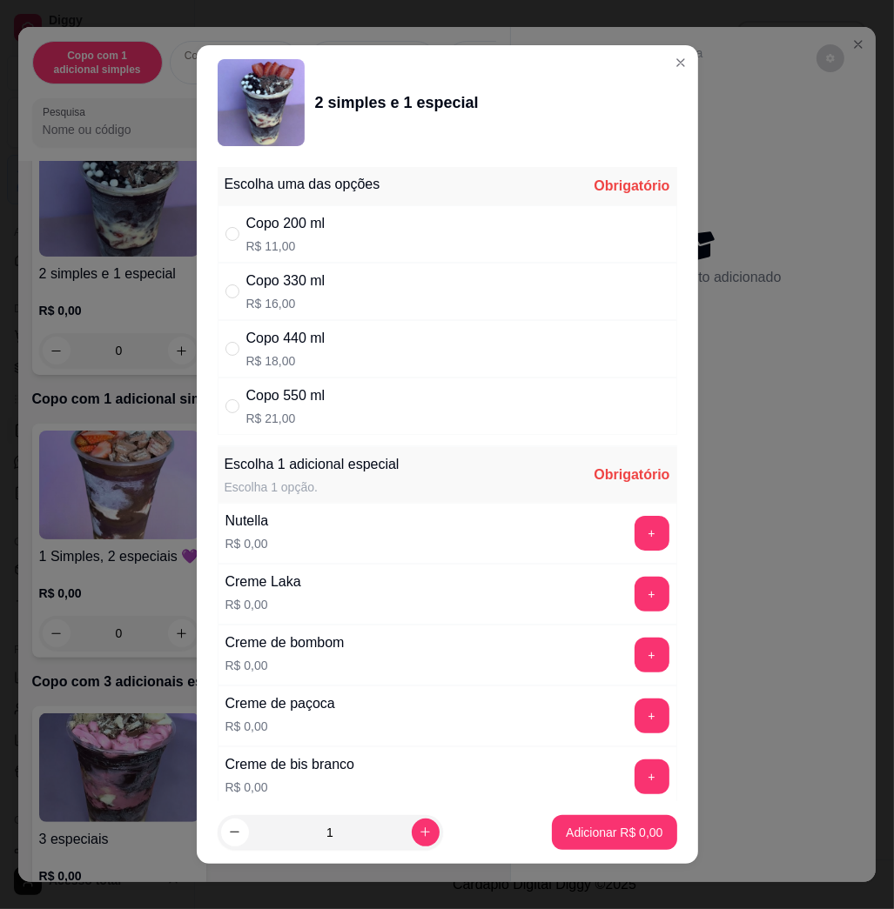
click at [364, 402] on div "Copo 550 ml R$ 21,00" at bounding box center [447, 406] width 459 height 57
radio input "true"
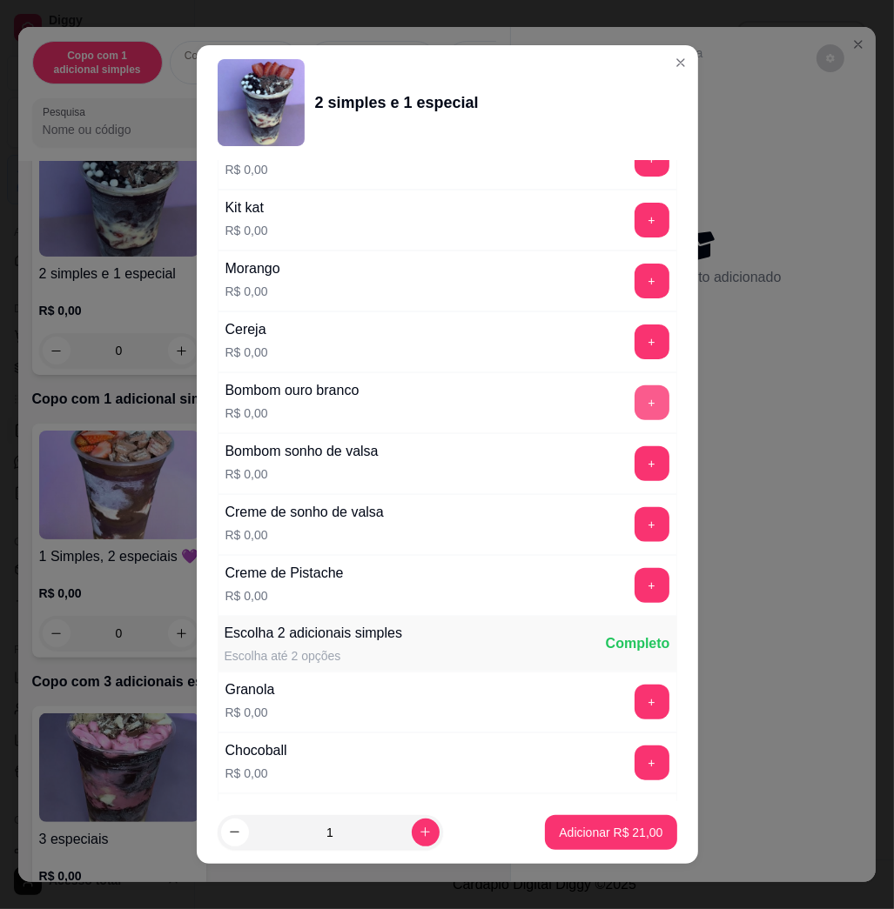
click at [634, 412] on button "+" at bounding box center [651, 402] width 35 height 35
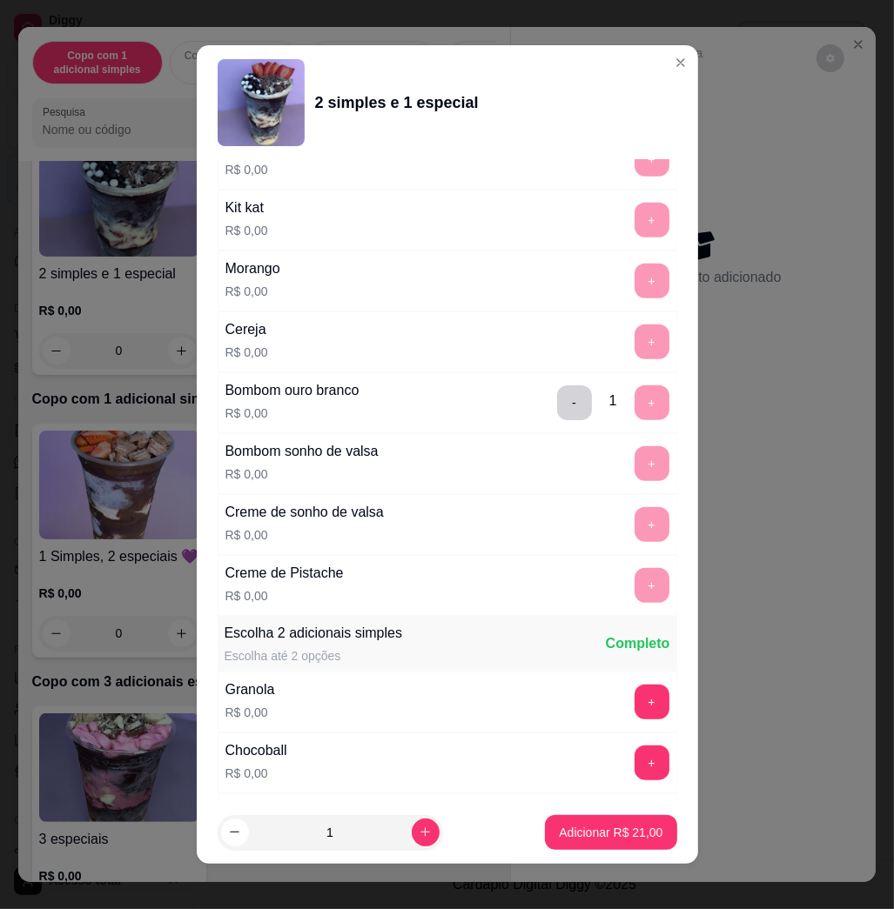
scroll to position [10, 0]
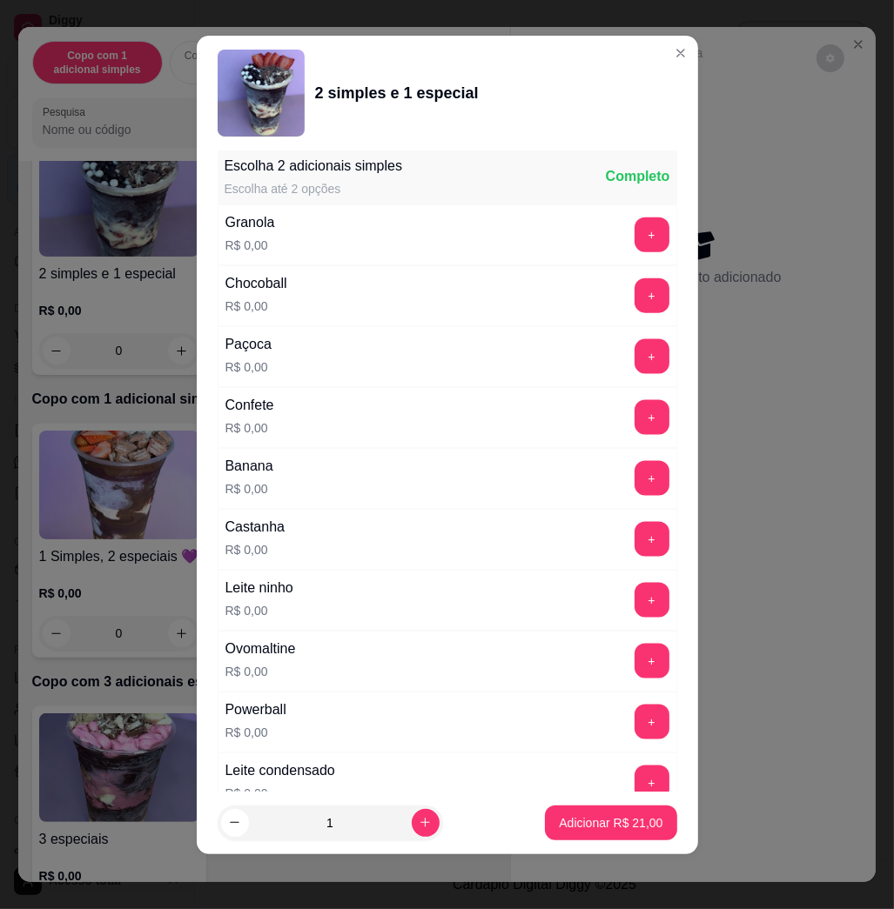
click at [634, 599] on button "+" at bounding box center [651, 600] width 35 height 35
click at [634, 781] on button "+" at bounding box center [651, 783] width 35 height 35
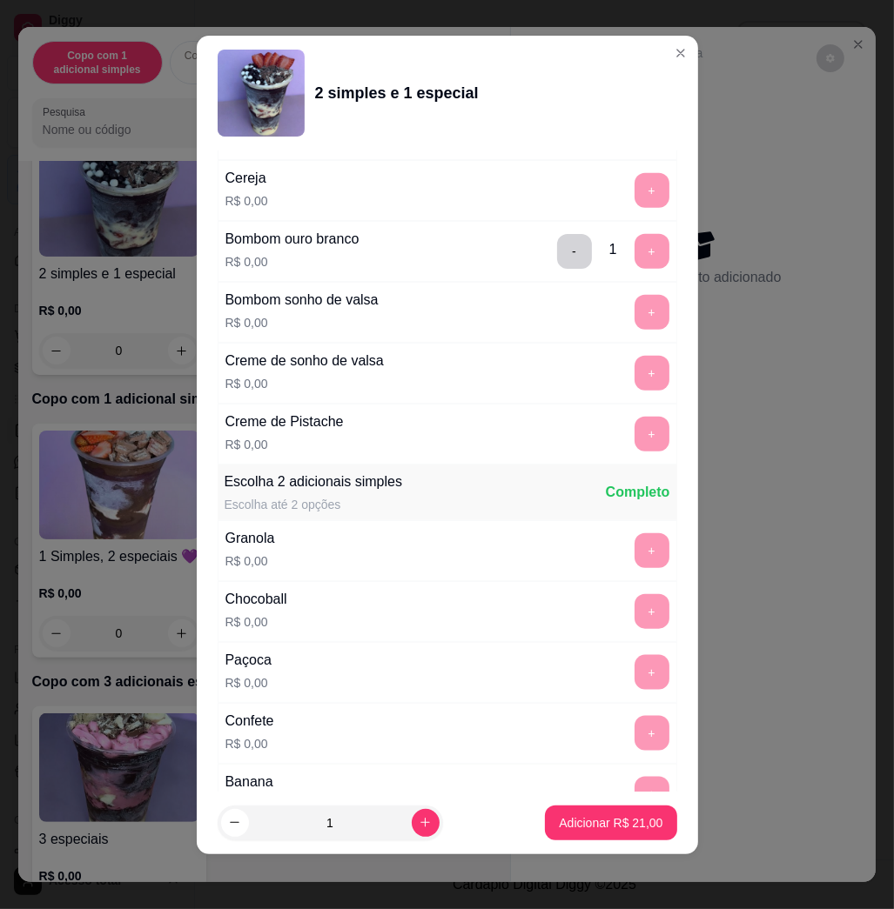
scroll to position [1650, 0]
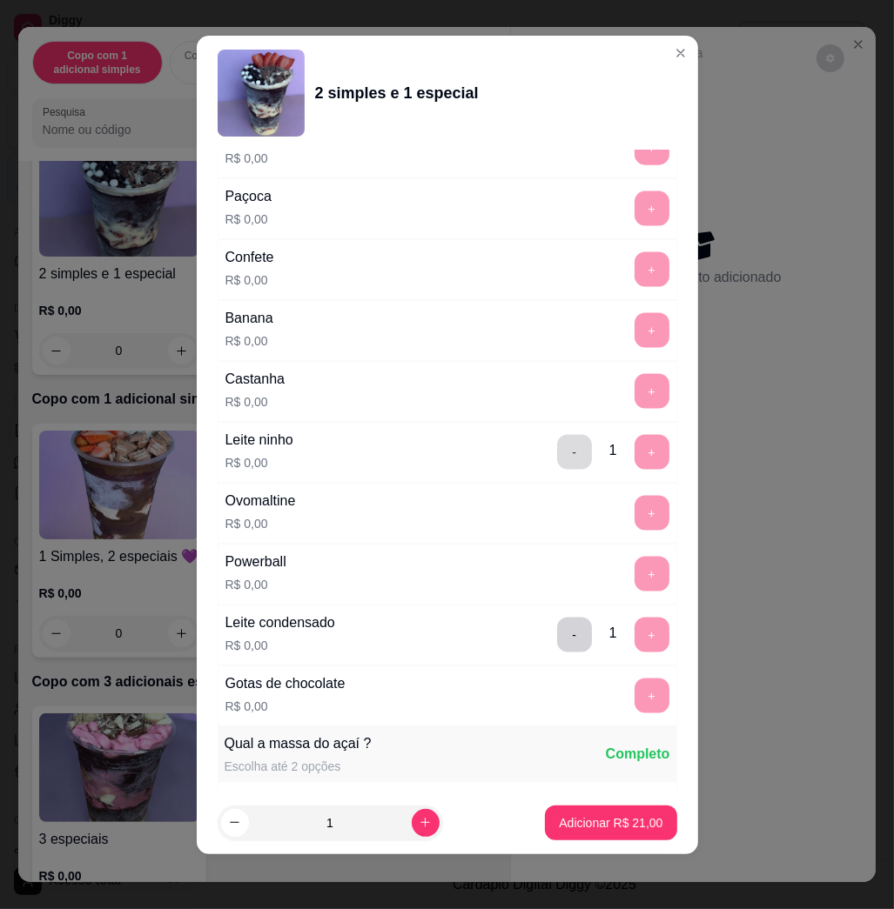
click at [557, 460] on button "-" at bounding box center [574, 452] width 35 height 35
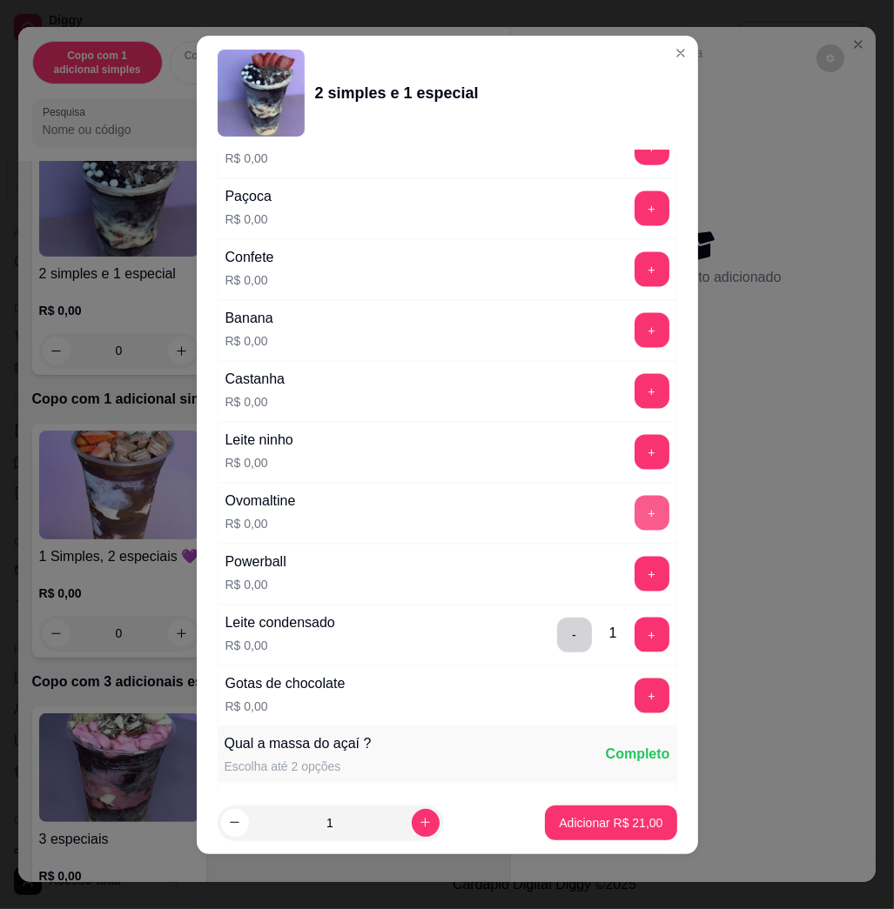
click at [634, 524] on button "+" at bounding box center [651, 513] width 35 height 35
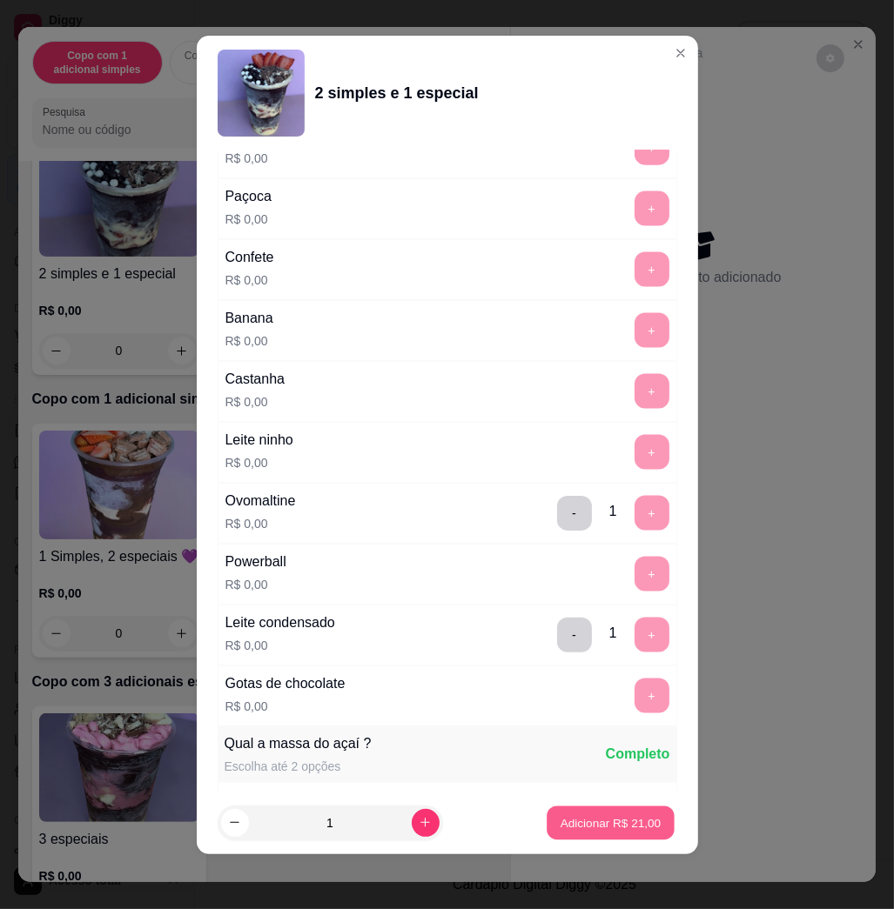
click at [566, 826] on p "Adicionar R$ 21,00" at bounding box center [610, 822] width 101 height 17
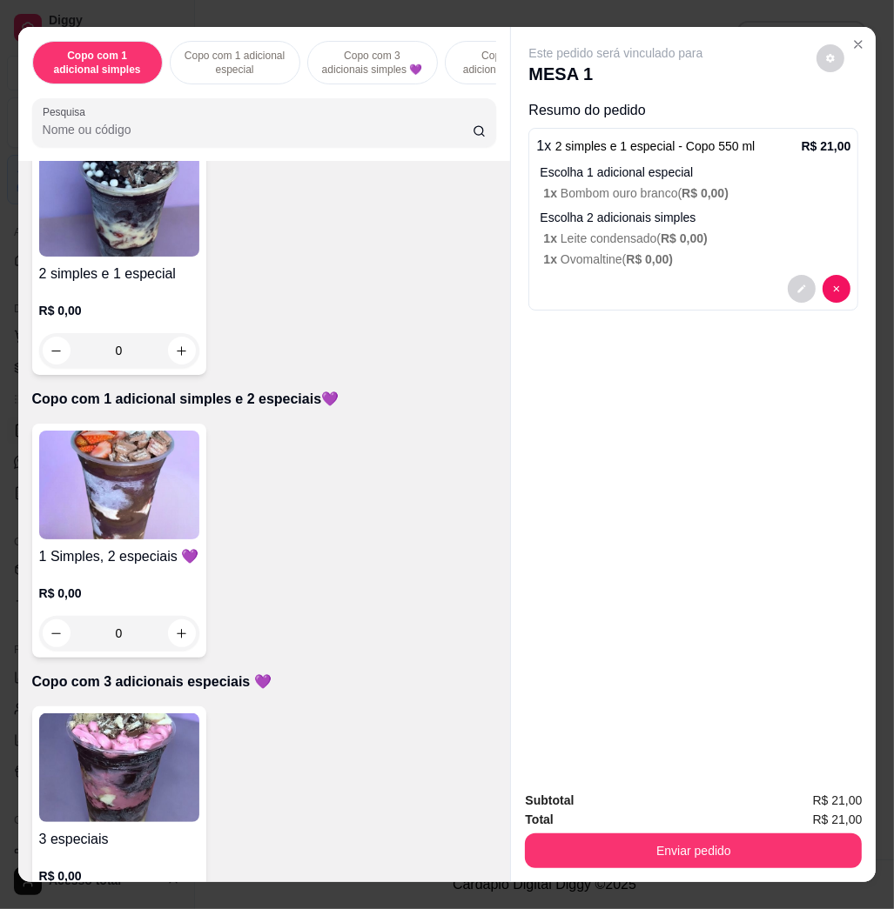
click at [110, 506] on img at bounding box center [119, 485] width 160 height 109
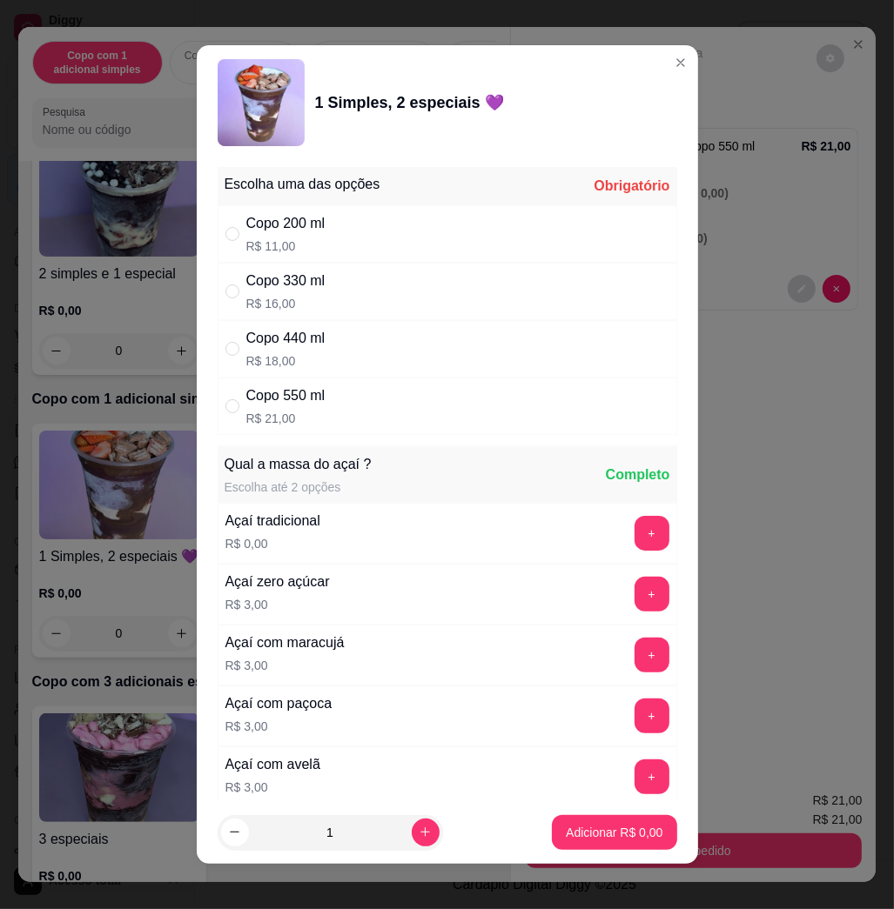
drag, startPoint x: 291, startPoint y: 358, endPoint x: 294, endPoint y: 371, distance: 12.7
click at [292, 359] on p "R$ 18,00" at bounding box center [285, 360] width 79 height 17
radio input "true"
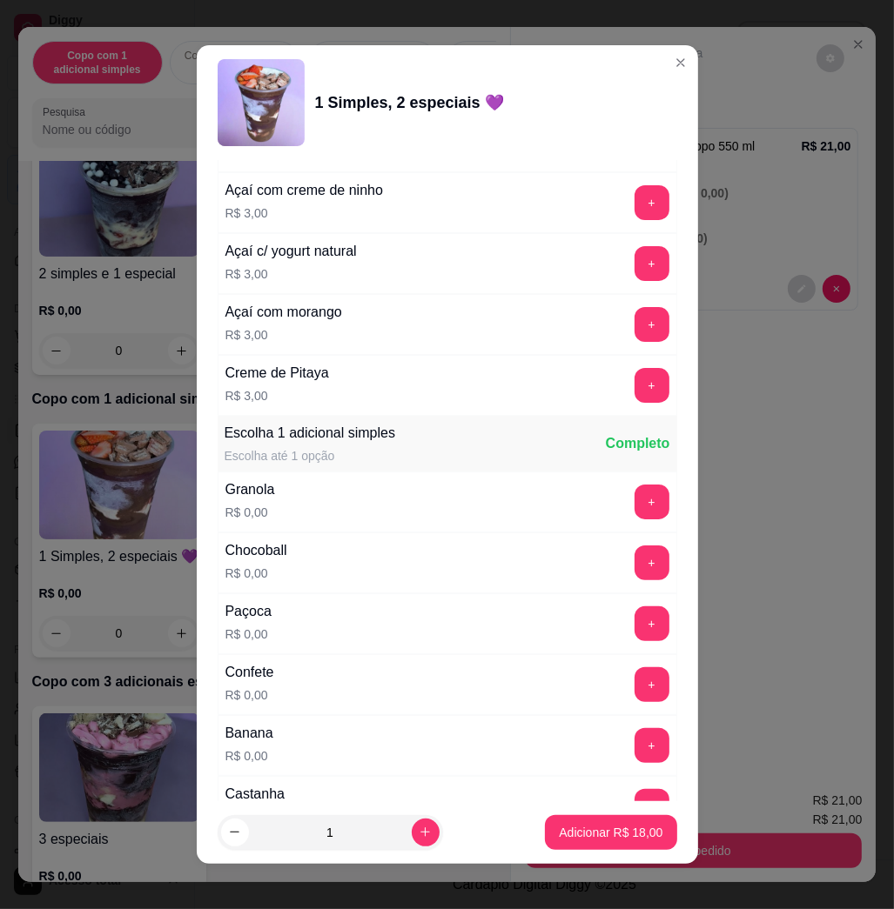
scroll to position [1276, 0]
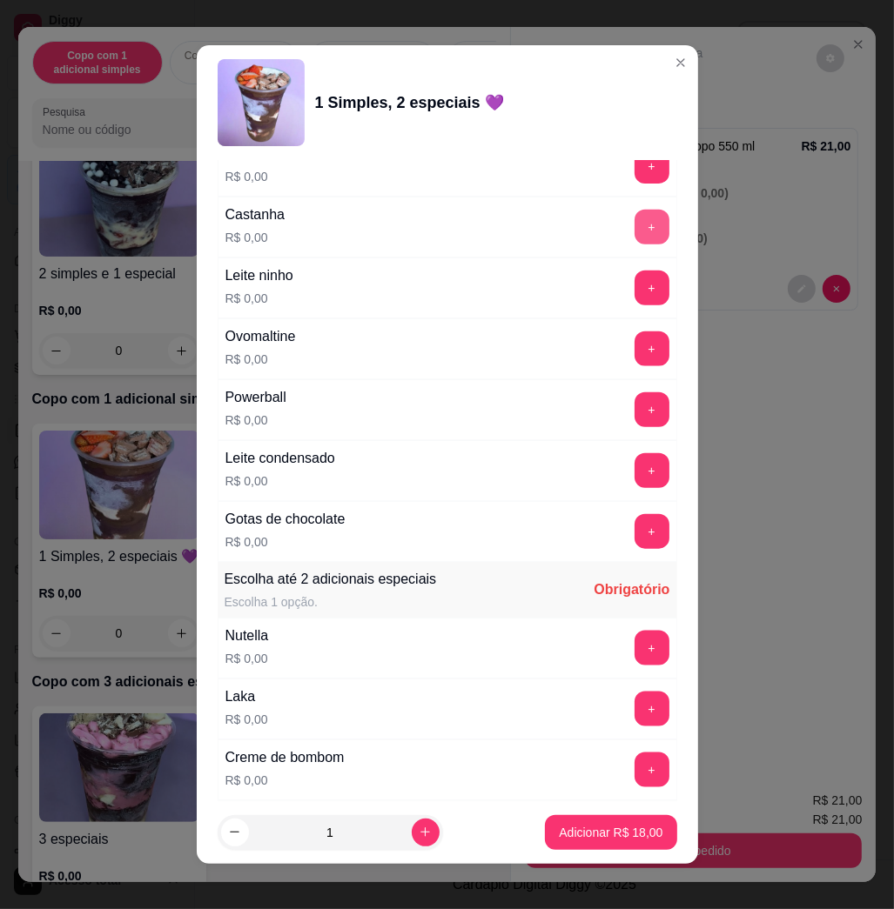
click at [634, 236] on button "+" at bounding box center [651, 227] width 35 height 35
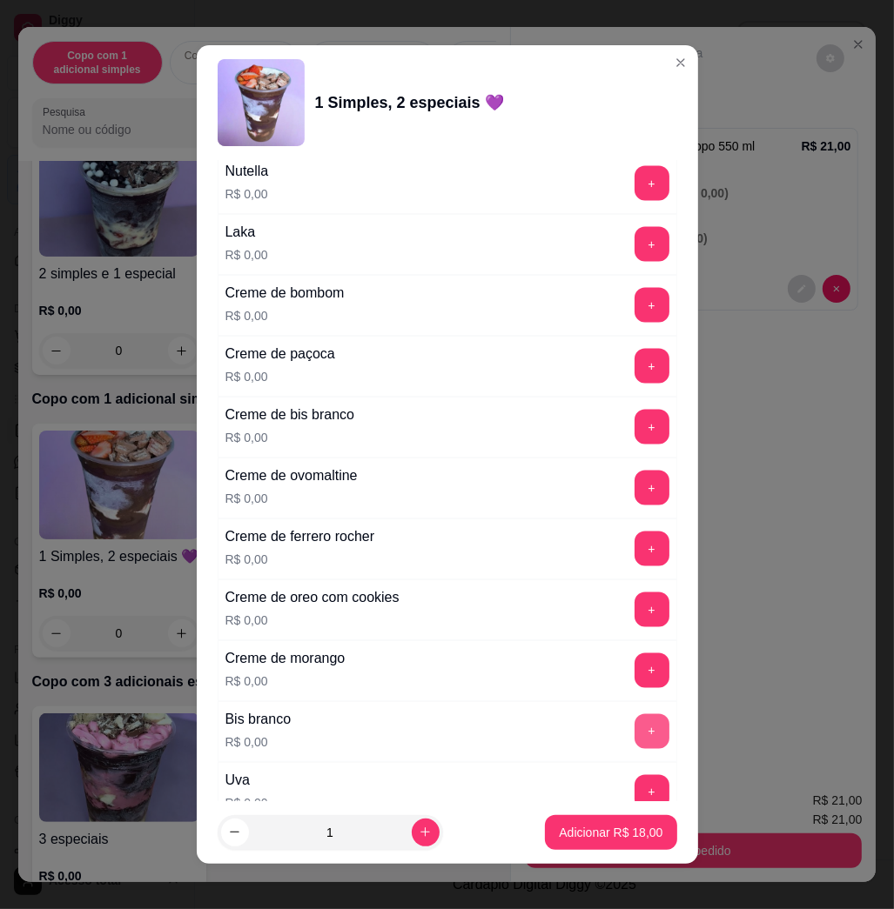
scroll to position [1972, 0]
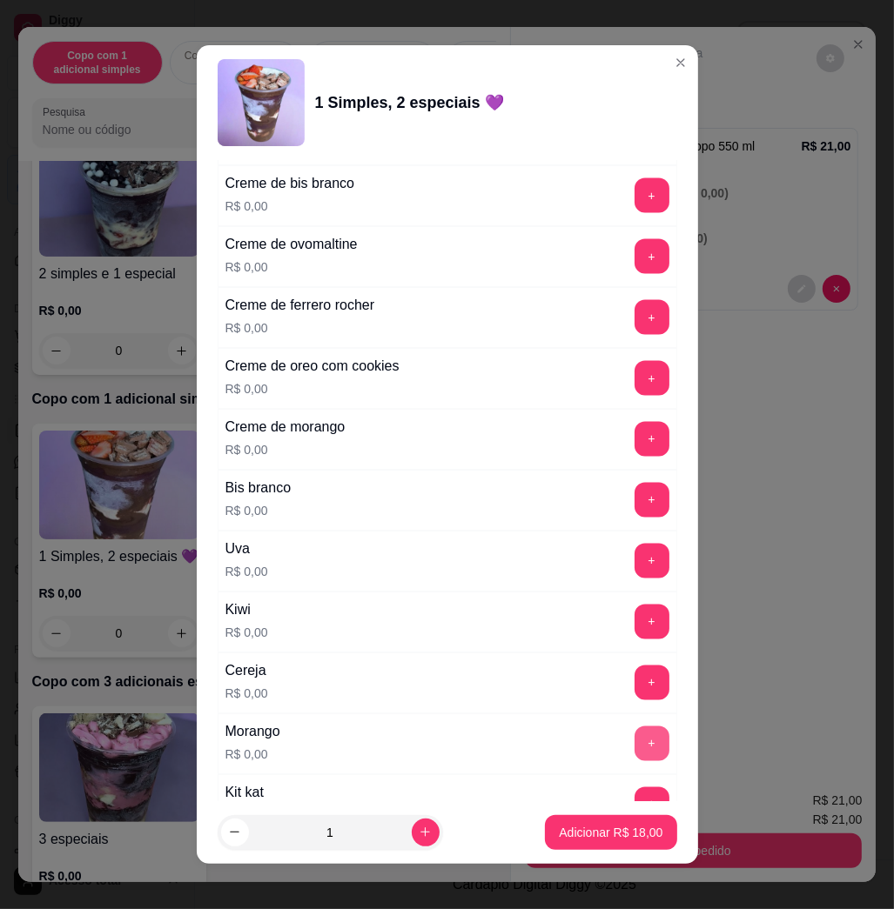
click at [634, 749] on button "+" at bounding box center [651, 744] width 35 height 35
click at [605, 841] on p "Adicionar R$ 18,00" at bounding box center [610, 832] width 101 height 17
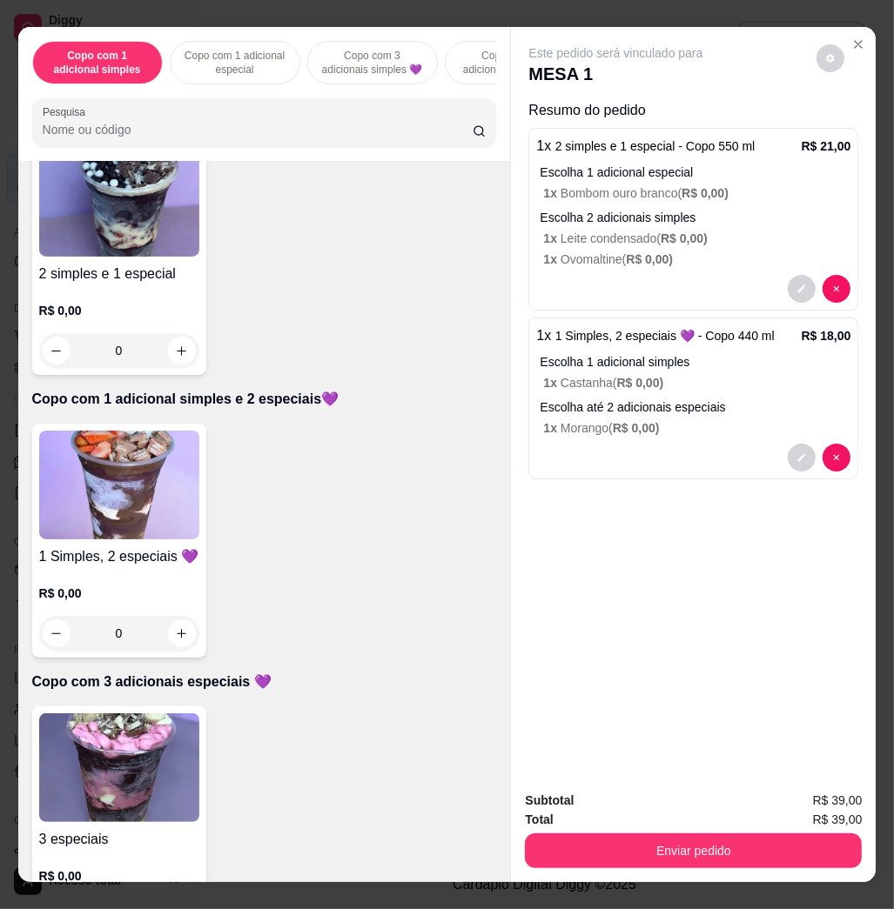
click at [160, 534] on img at bounding box center [119, 485] width 160 height 109
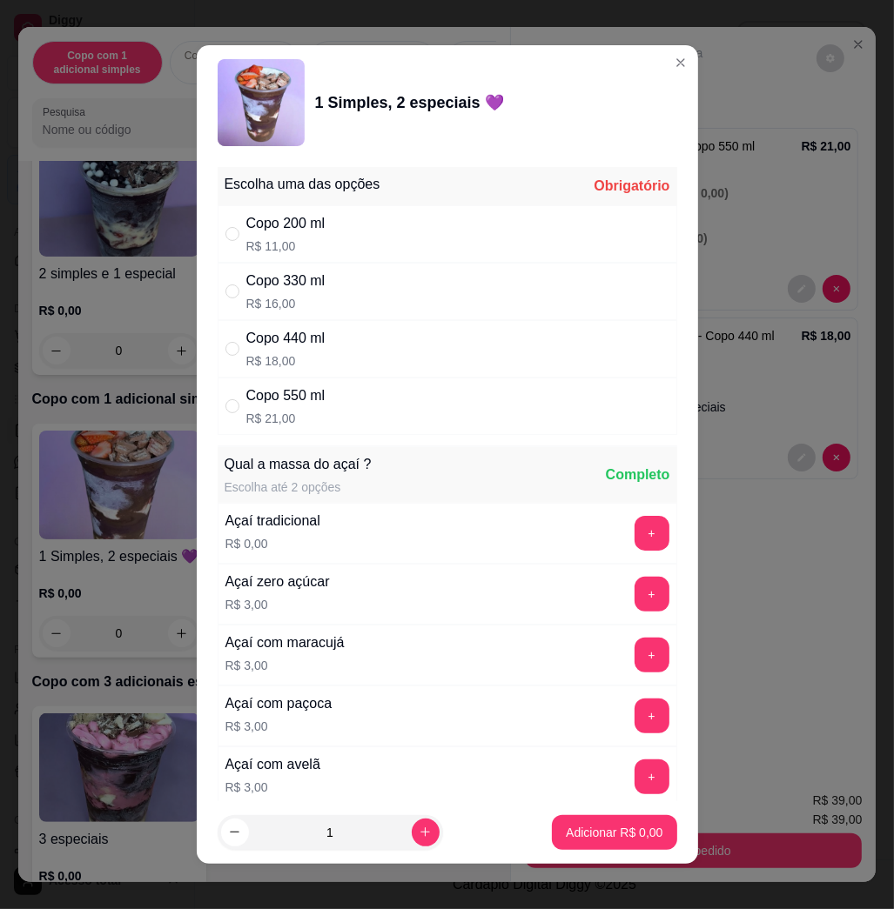
drag, startPoint x: 306, startPoint y: 338, endPoint x: 346, endPoint y: 381, distance: 58.5
click at [307, 338] on div "Copo 440 ml" at bounding box center [285, 338] width 79 height 21
radio input "true"
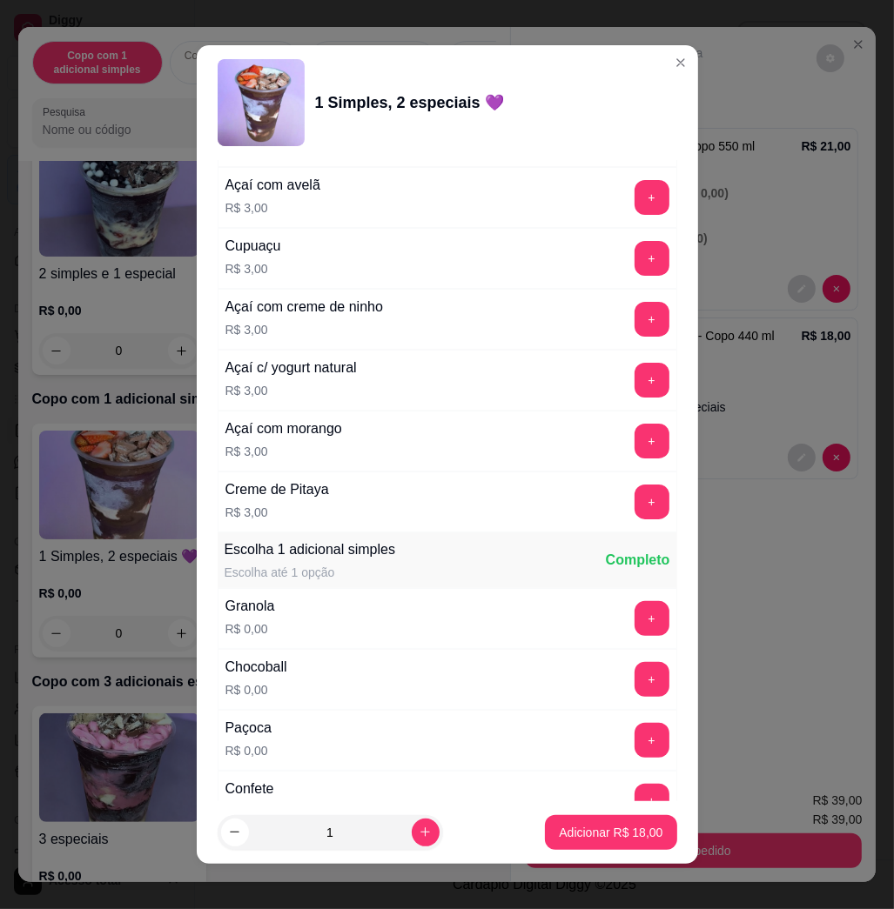
scroll to position [928, 0]
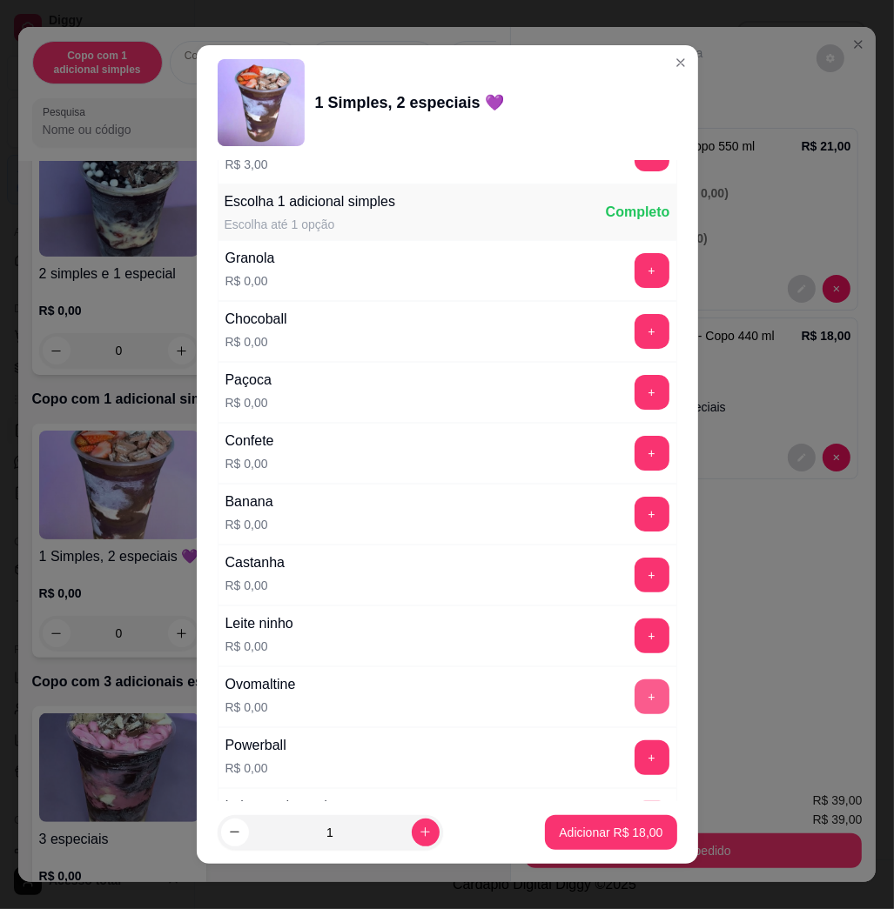
click at [634, 705] on button "+" at bounding box center [651, 697] width 35 height 35
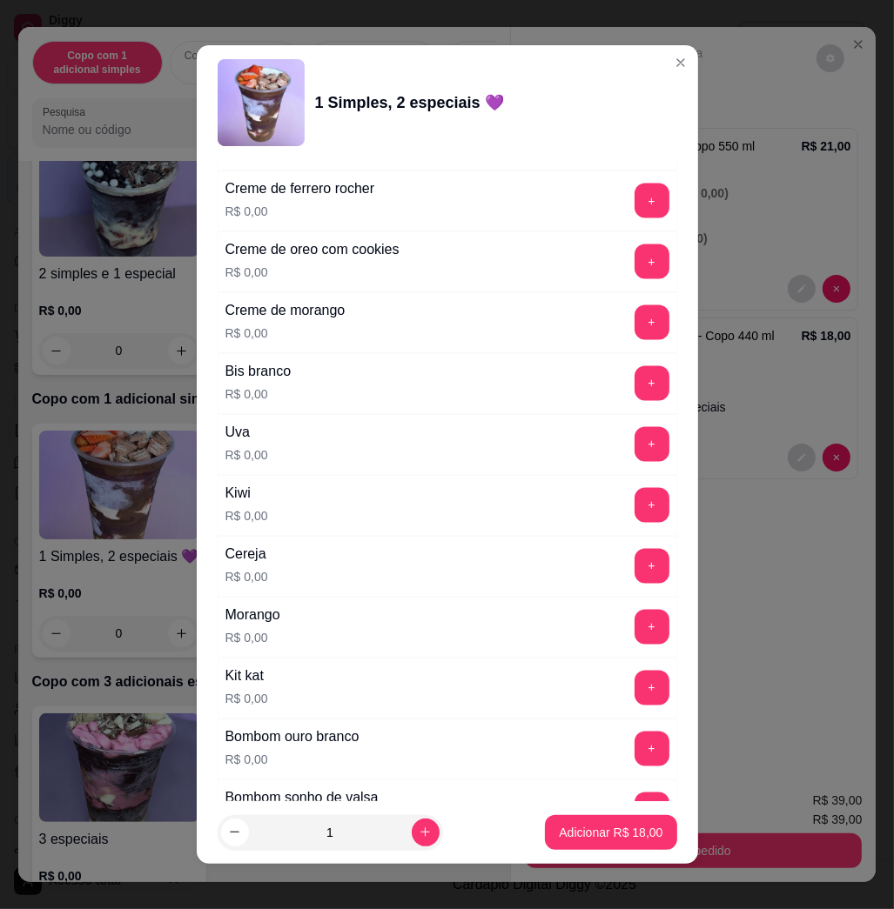
scroll to position [2320, 0]
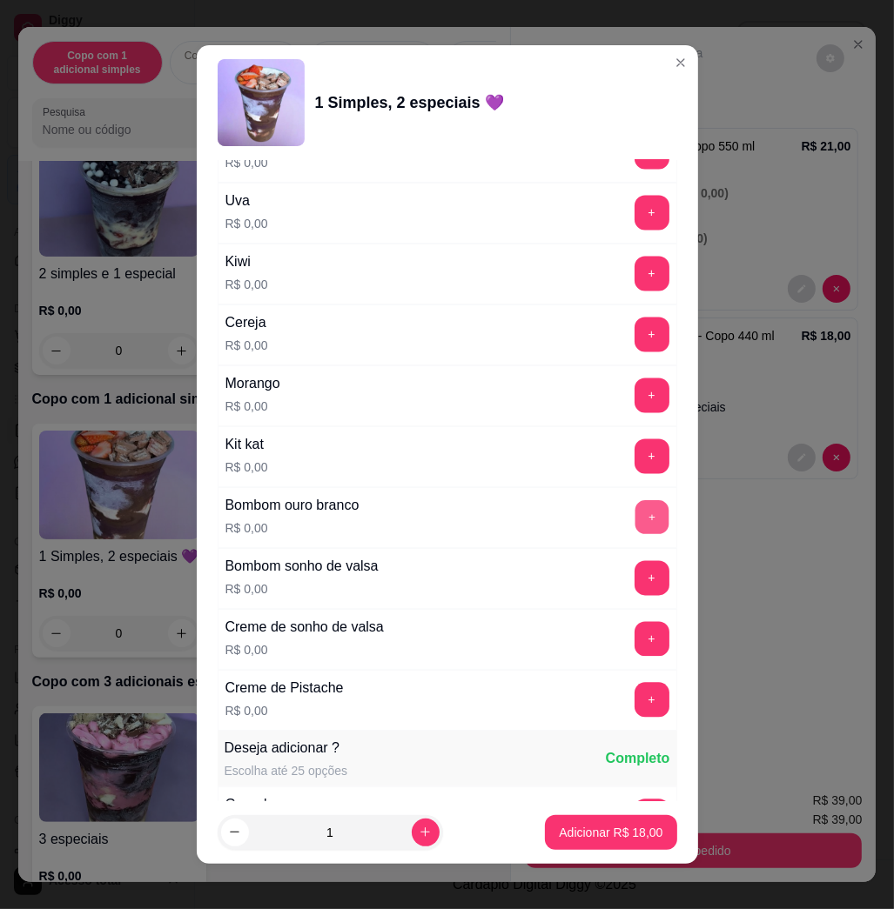
click at [634, 535] on button "+" at bounding box center [651, 518] width 34 height 34
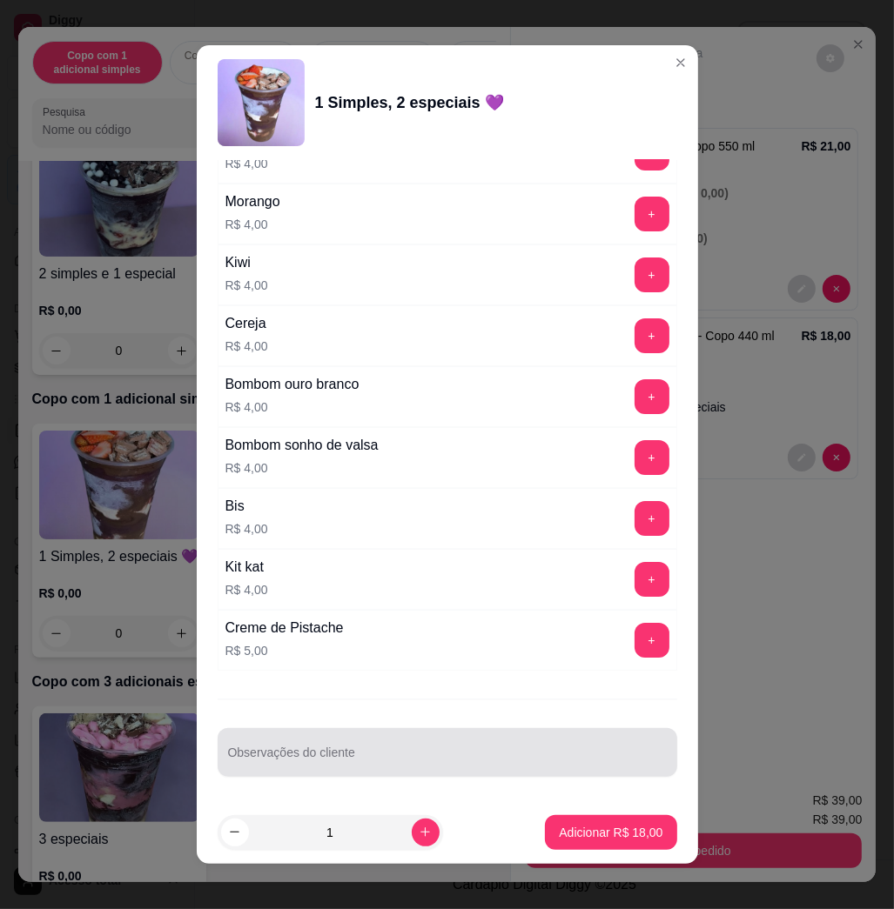
scroll to position [10, 0]
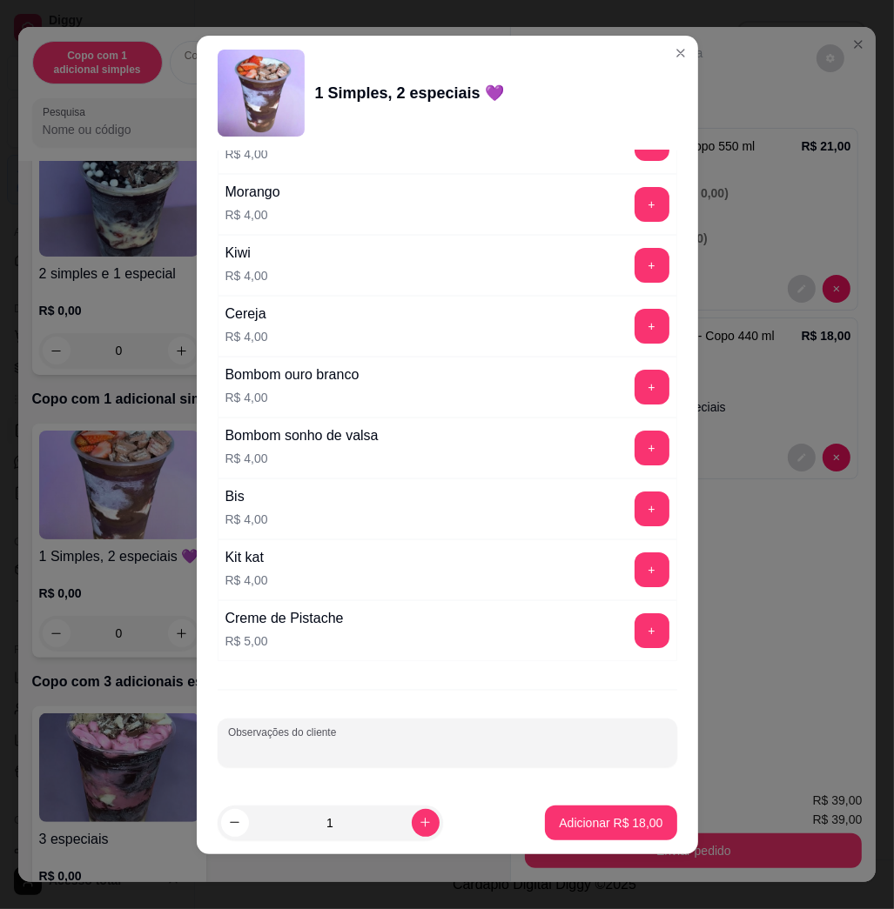
click at [496, 743] on input "Observações do cliente" at bounding box center [447, 749] width 439 height 17
type input "RETIRA"
click at [613, 831] on button "Adicionar R$ 18,00" at bounding box center [610, 823] width 131 height 35
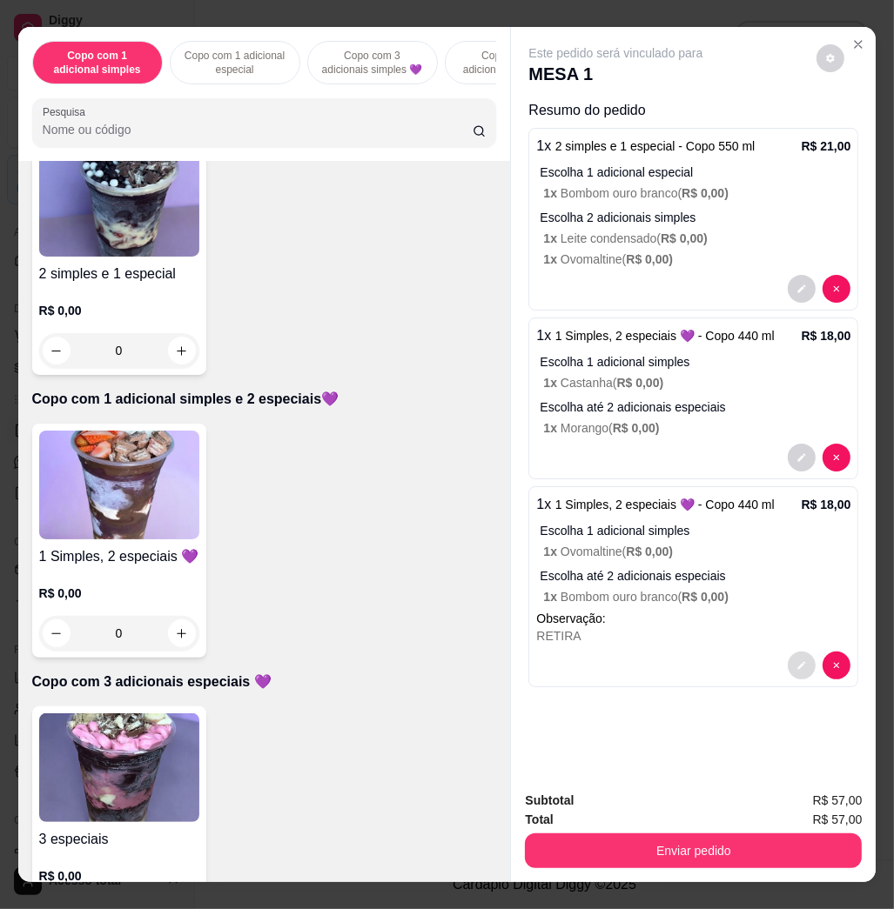
click at [790, 667] on button "decrease-product-quantity" at bounding box center [801, 666] width 28 height 28
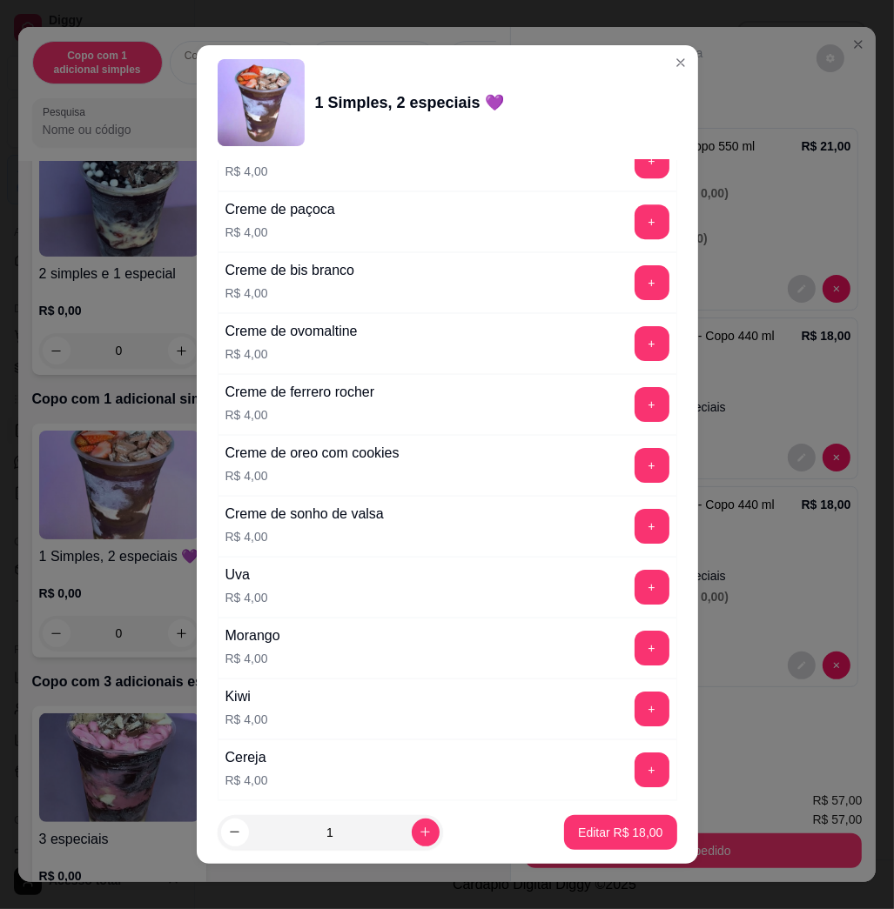
scroll to position [4271, 0]
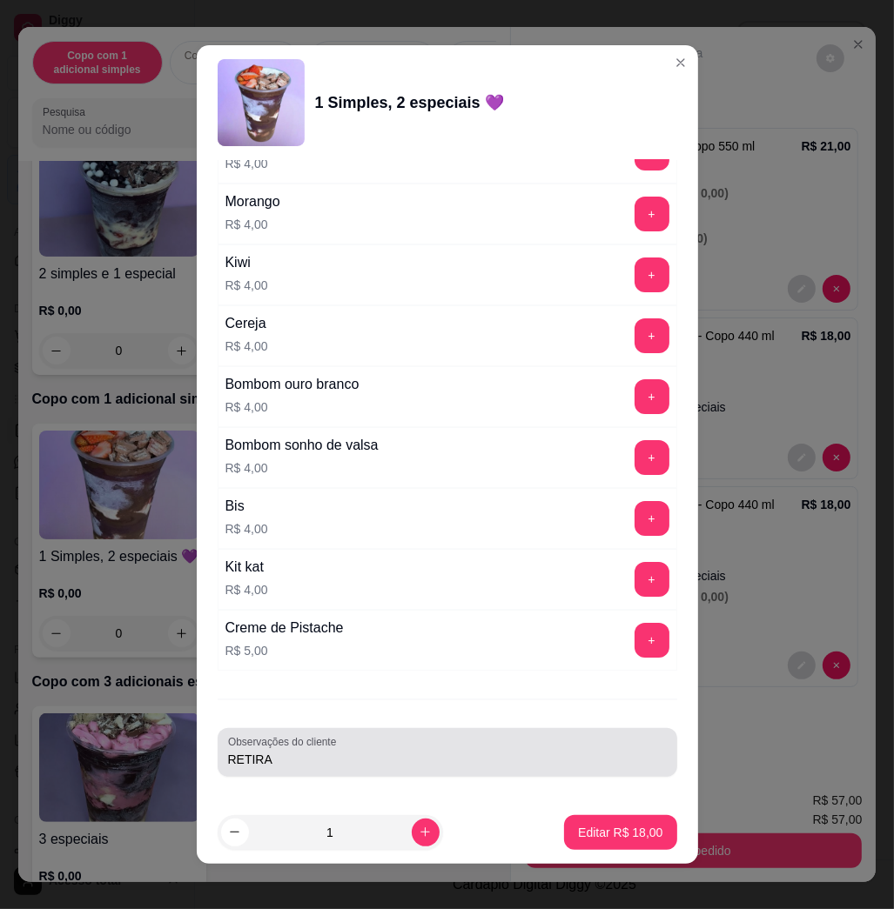
click at [547, 754] on input "RETIRA" at bounding box center [447, 759] width 439 height 17
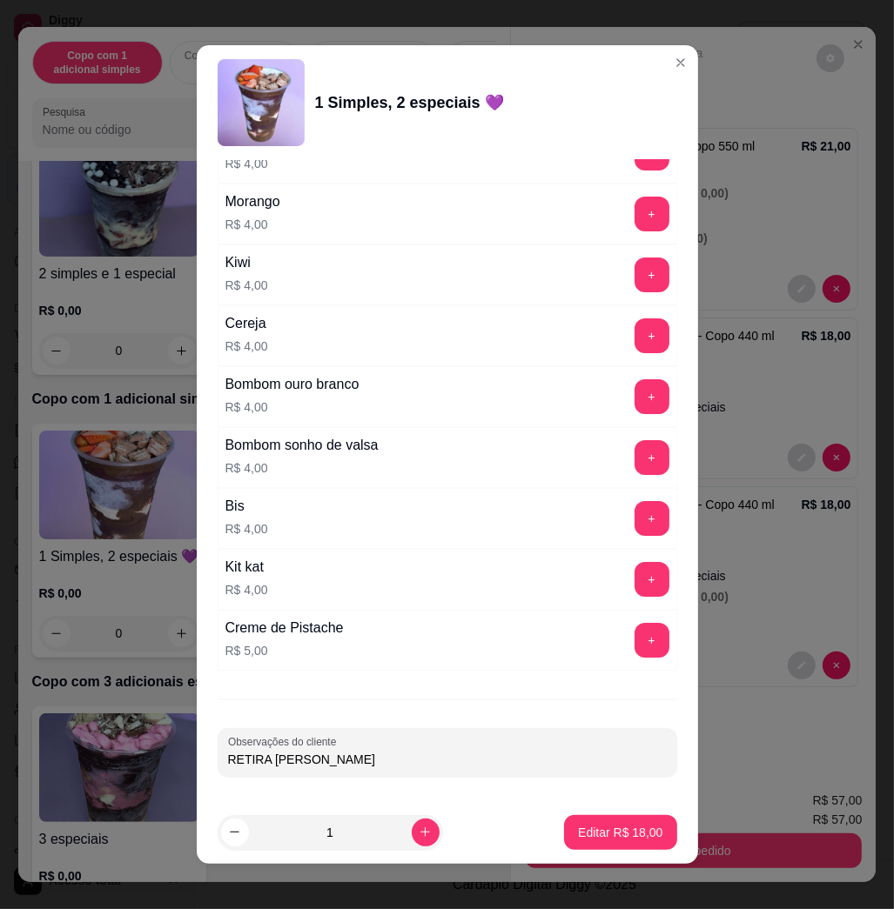
type input "RETIRA [PERSON_NAME]"
click at [590, 815] on button "Editar R$ 18,00" at bounding box center [620, 832] width 112 height 35
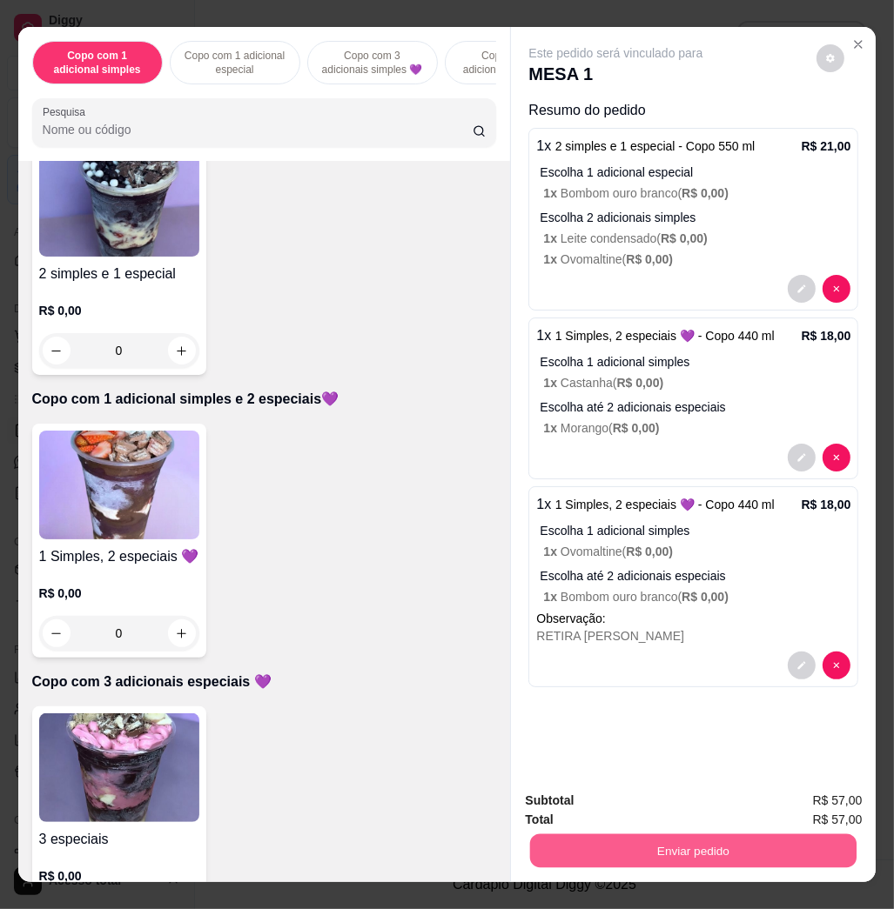
click at [618, 834] on button "Enviar pedido" at bounding box center [693, 851] width 326 height 34
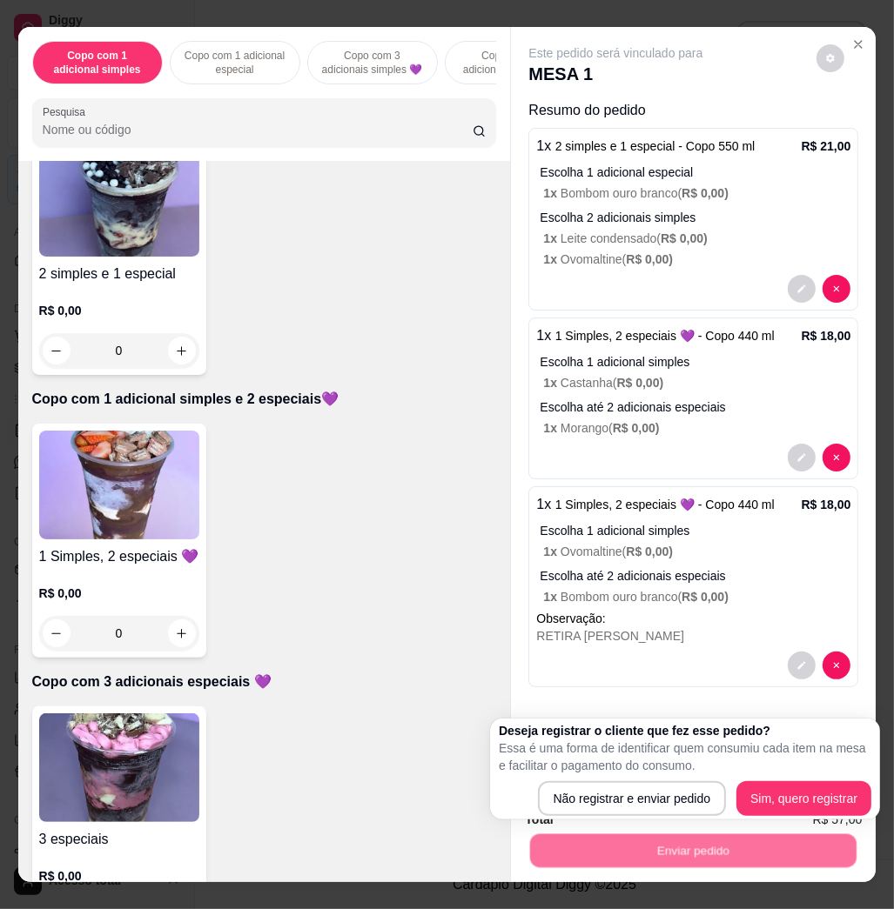
click at [605, 769] on p "Essa é uma forma de identificar quem consumiu cada item na mesa e facilitar o p…" at bounding box center [685, 757] width 372 height 35
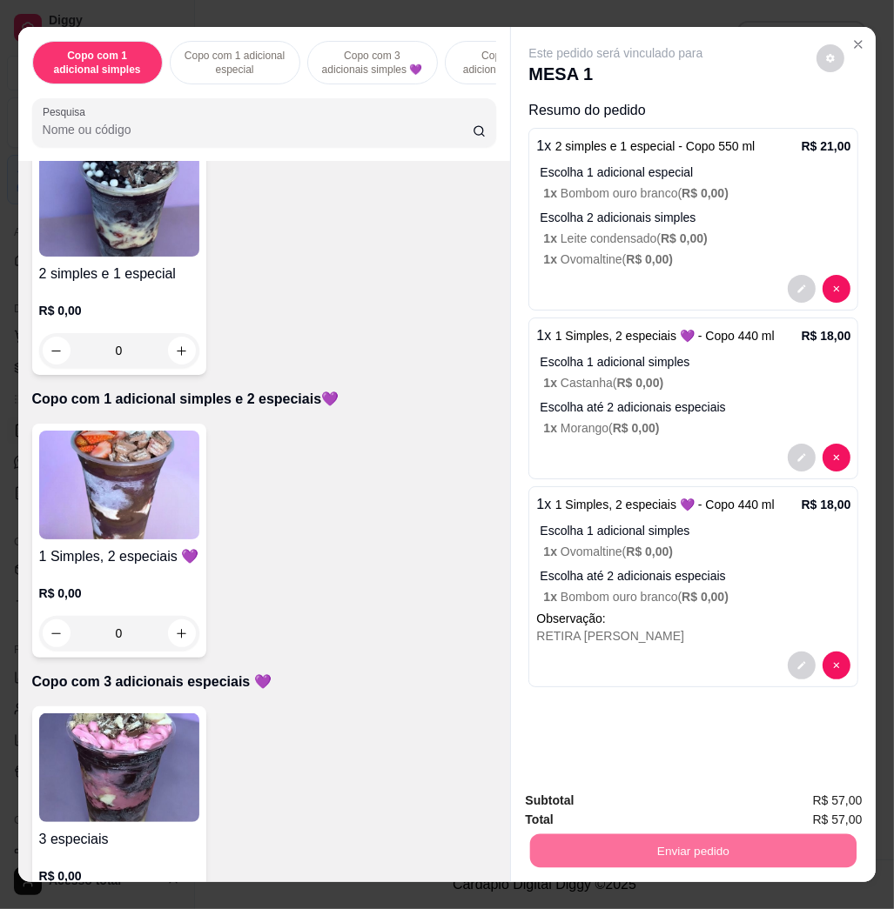
click at [604, 807] on button "Não registrar e enviar pedido" at bounding box center [634, 799] width 176 height 32
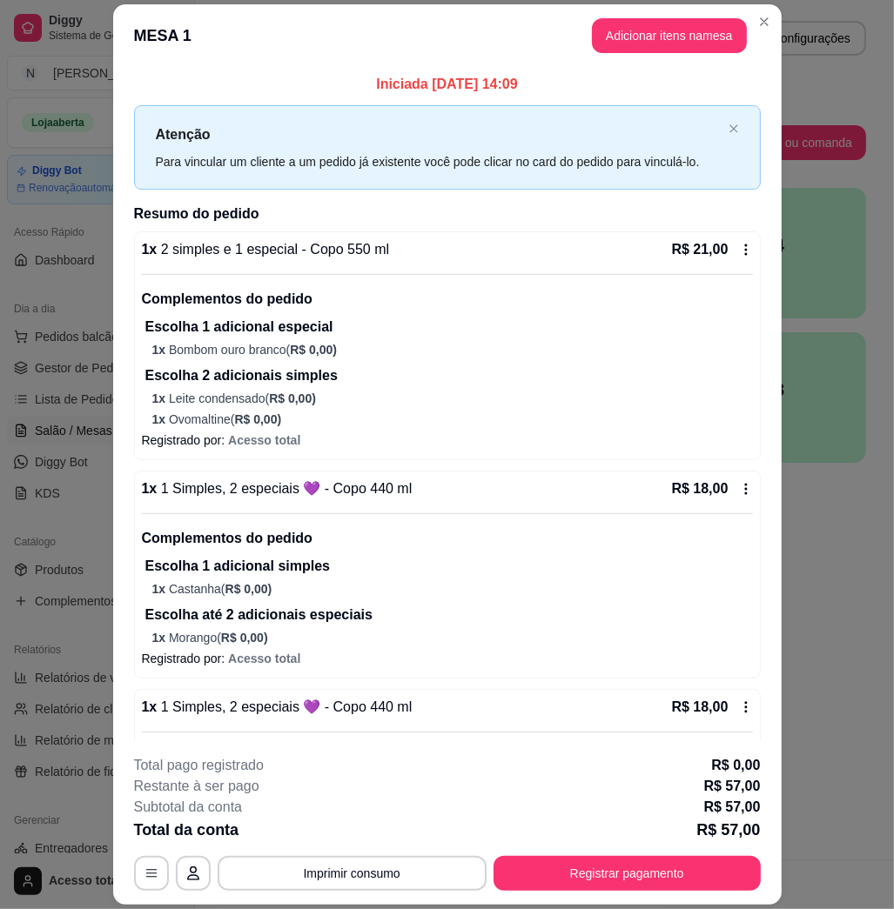
scroll to position [116, 0]
